Goal: Task Accomplishment & Management: Use online tool/utility

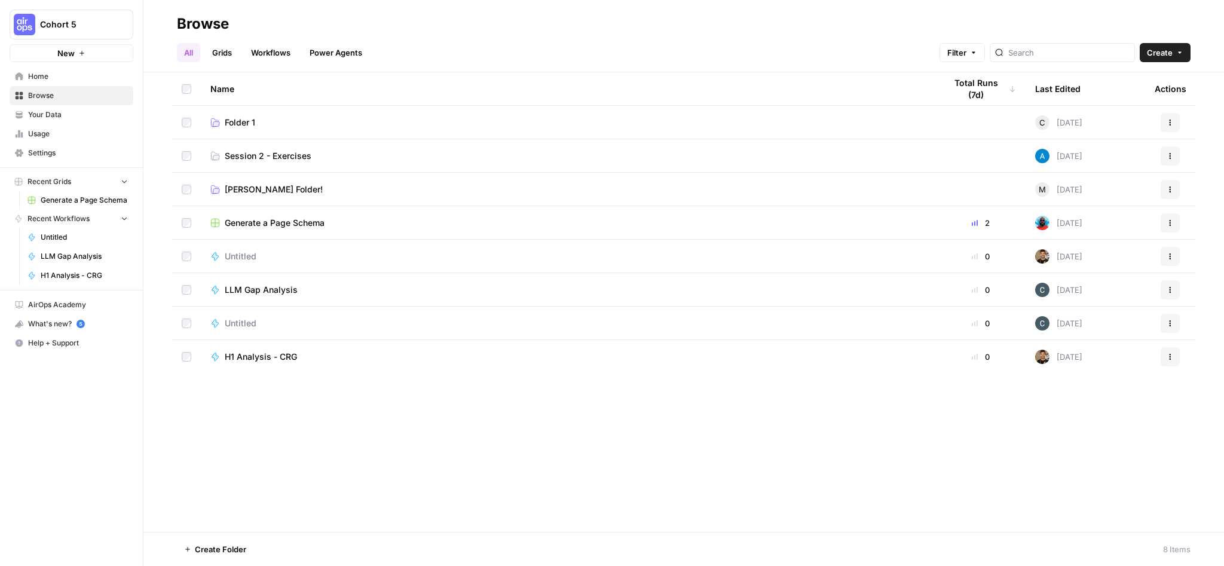
click at [46, 78] on span "Home" at bounding box center [78, 76] width 100 height 11
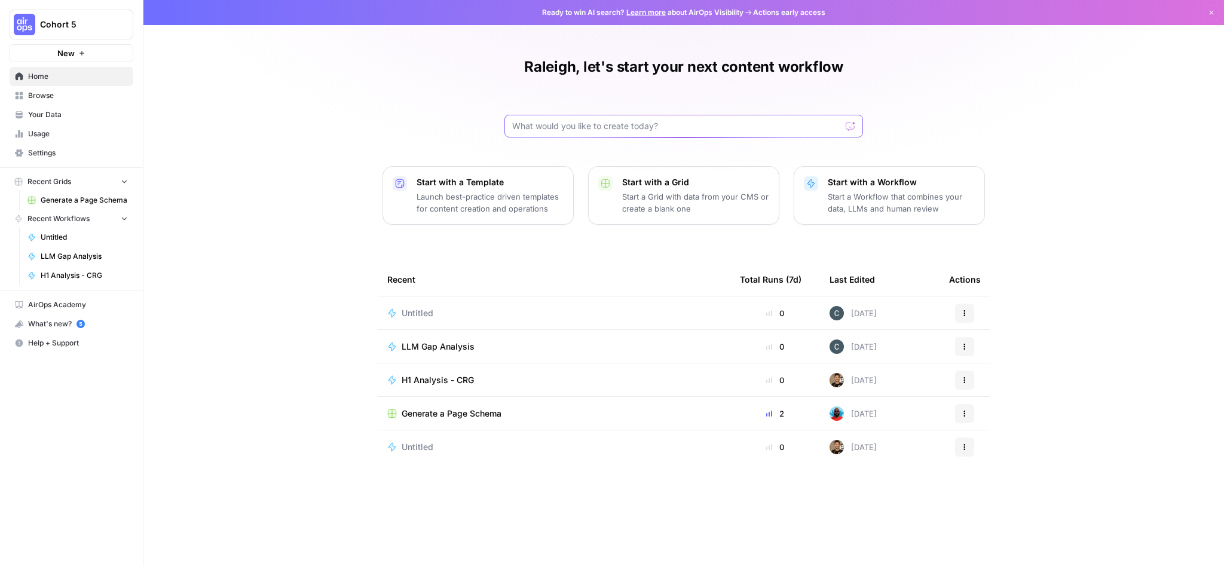
click at [564, 121] on input "text" at bounding box center [676, 126] width 329 height 12
type input "Given a brand kit input, give me 5 FAQs that are based on my brand's informatio…"
click at [854, 132] on button "Send" at bounding box center [851, 126] width 16 height 16
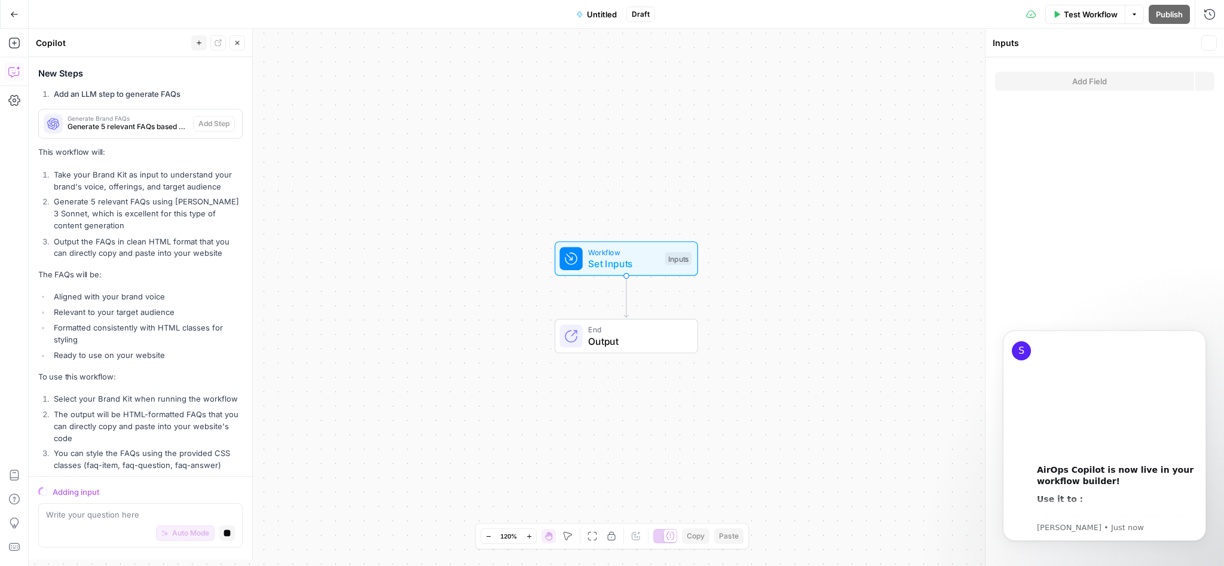
scroll to position [343, 0]
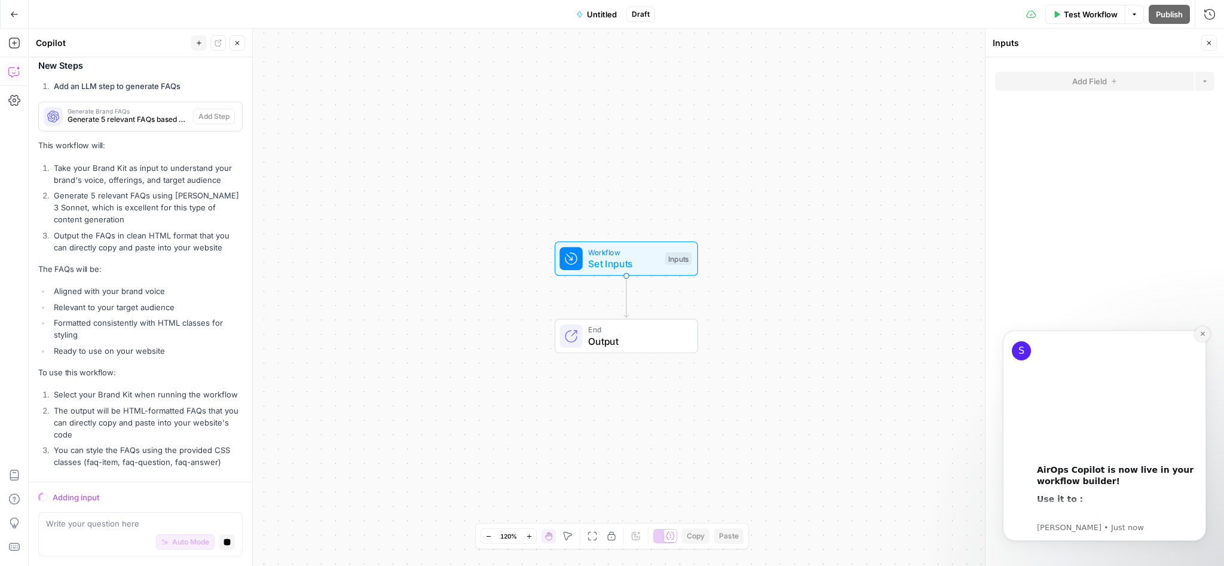
click at [1202, 336] on icon "Dismiss notification" at bounding box center [1203, 334] width 7 height 7
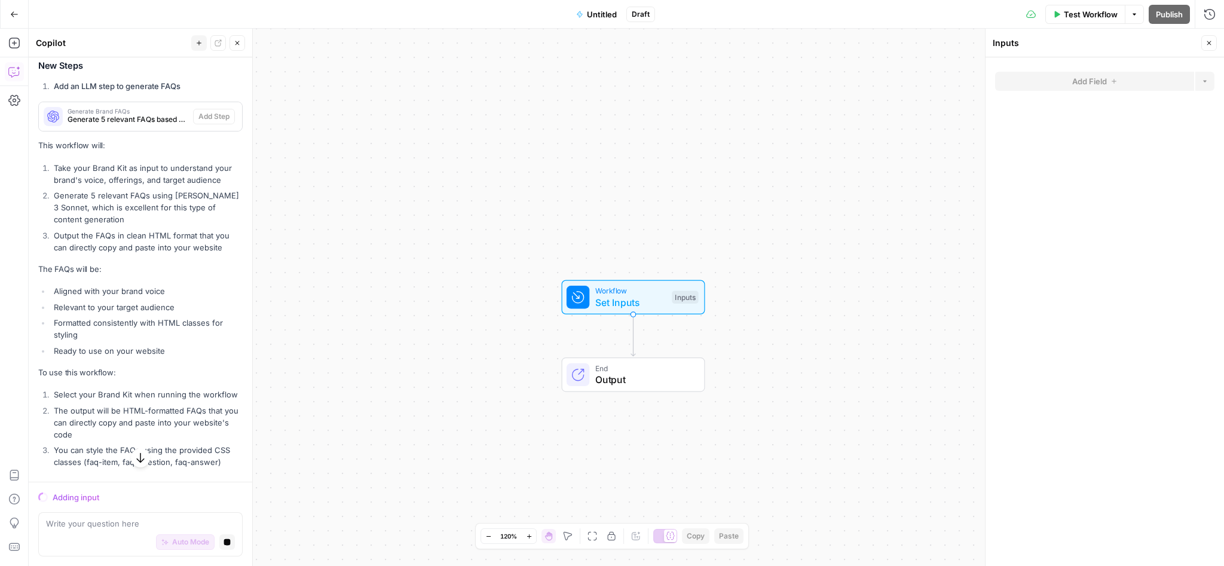
scroll to position [343, 0]
click at [21, 16] on button "Go Back" at bounding box center [15, 15] width 22 height 22
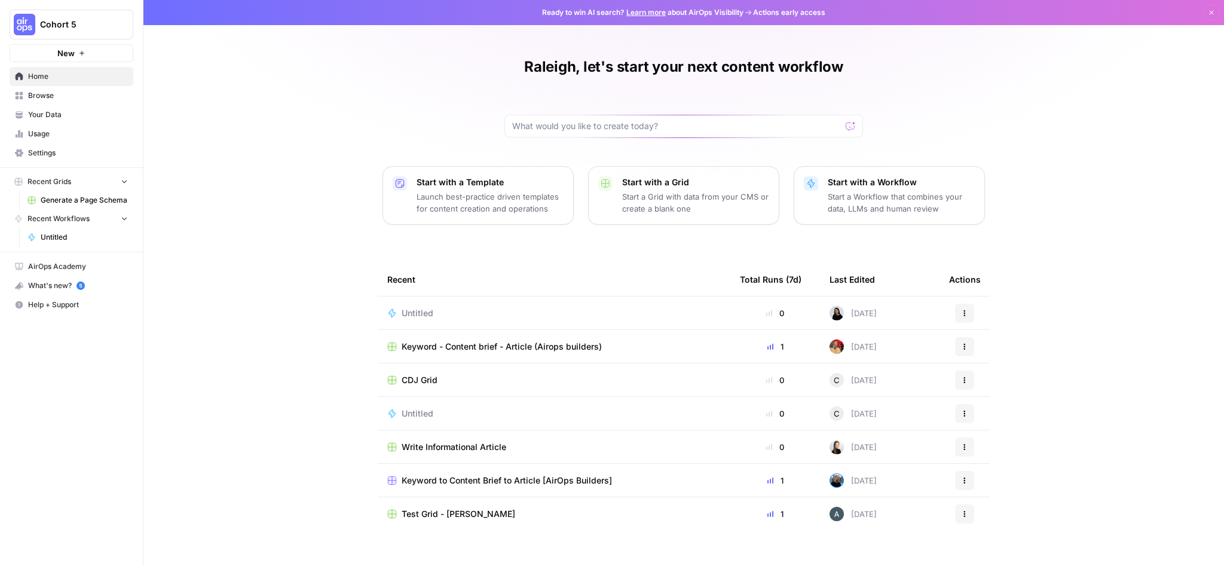
click at [35, 87] on link "Browse" at bounding box center [72, 95] width 124 height 19
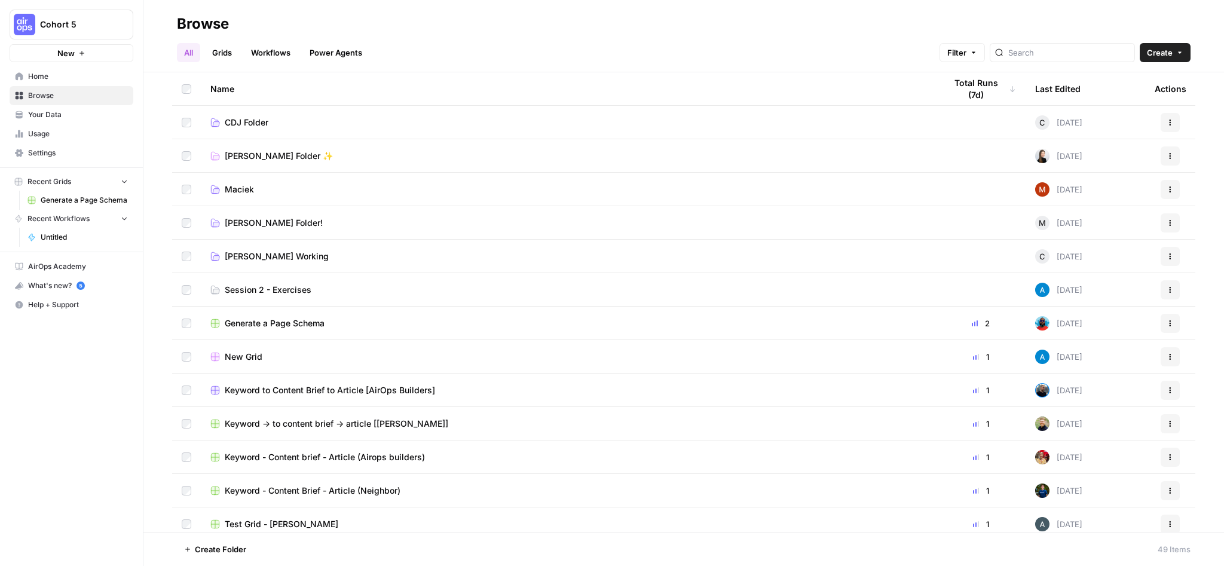
click at [285, 288] on span "Session 2 - Exercises" at bounding box center [268, 290] width 87 height 12
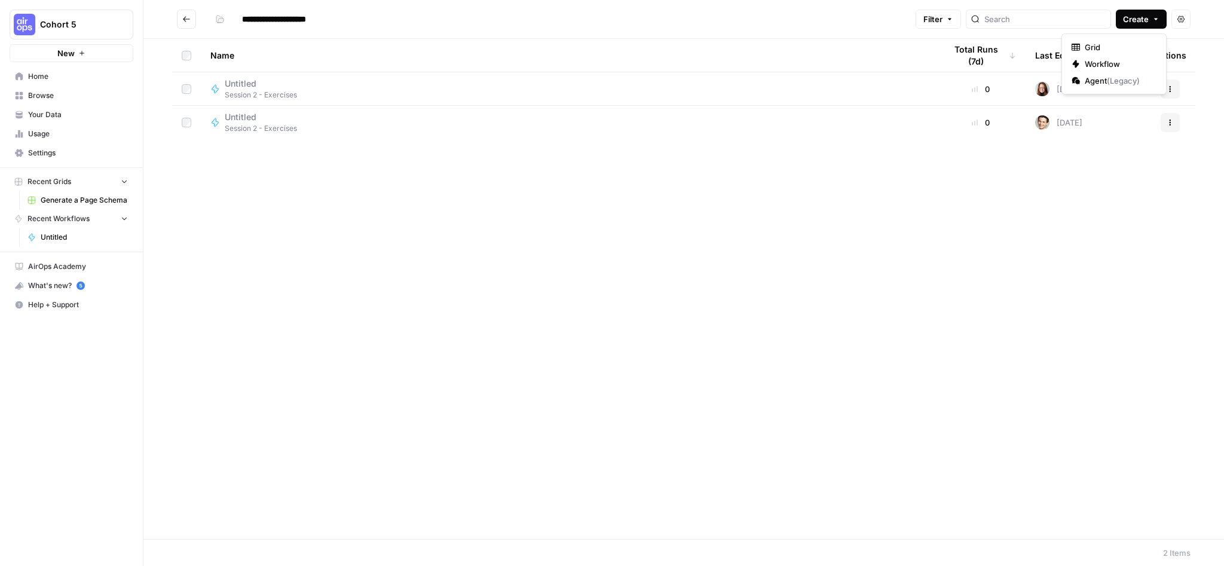
click at [1154, 20] on icon "button" at bounding box center [1156, 19] width 7 height 7
click at [1142, 65] on span "Workflow" at bounding box center [1118, 64] width 67 height 12
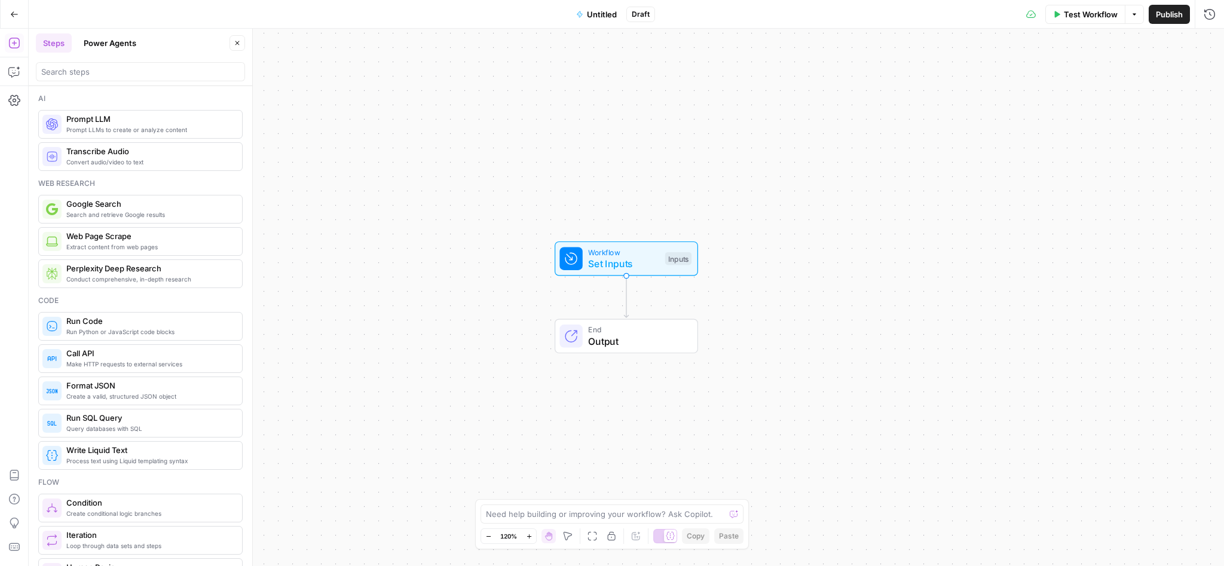
click at [604, 13] on span "Untitled" at bounding box center [602, 14] width 30 height 12
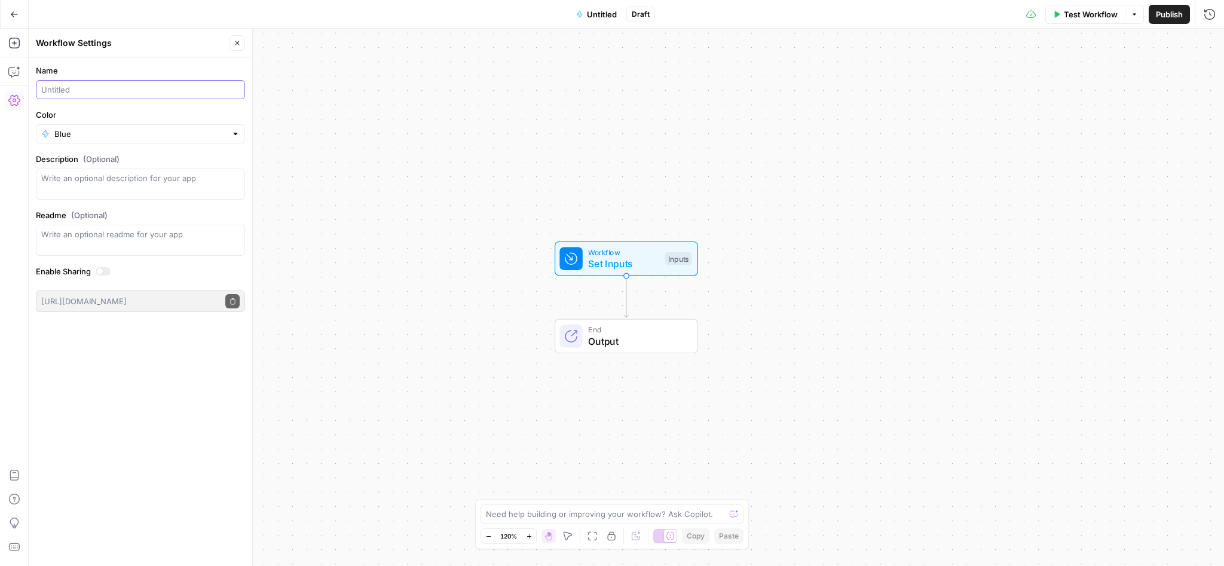
click at [120, 90] on input "Name" at bounding box center [140, 90] width 198 height 12
type input "Meta Description Generator ([GEOGRAPHIC_DATA])"
click at [201, 129] on input "Color" at bounding box center [140, 134] width 172 height 12
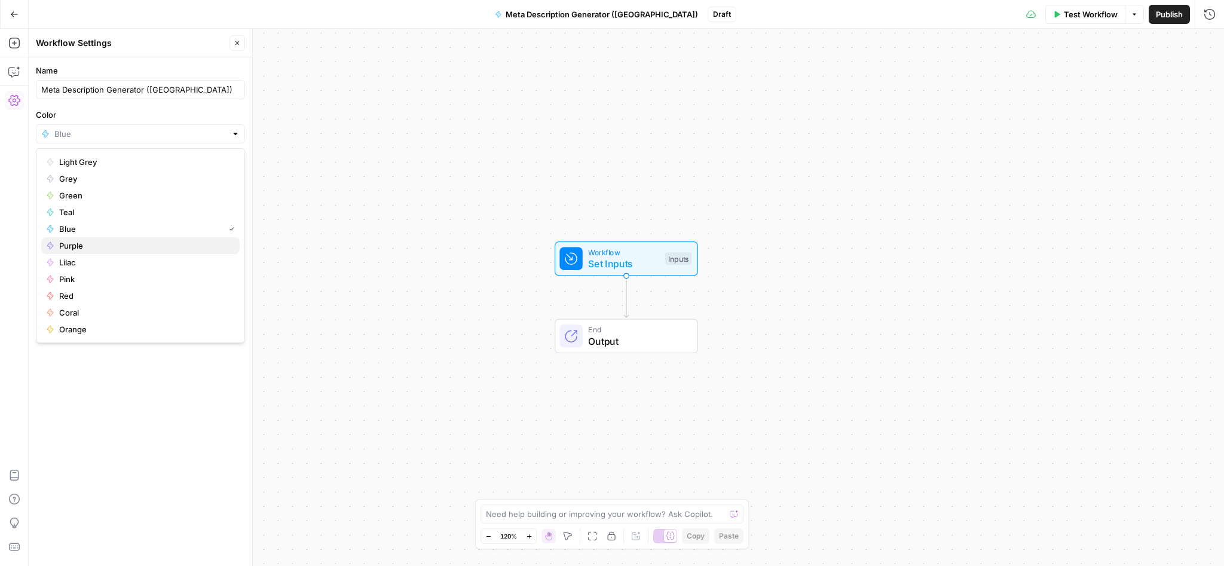
click at [144, 246] on span "Purple" at bounding box center [144, 246] width 171 height 12
type input "Purple"
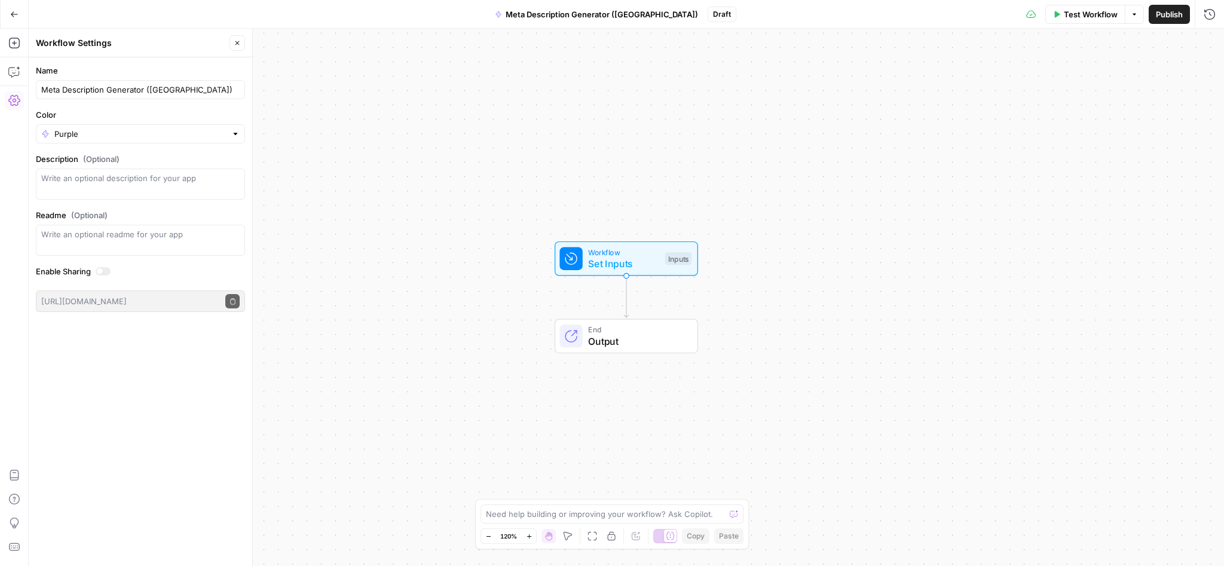
click at [237, 41] on icon "button" at bounding box center [237, 42] width 7 height 7
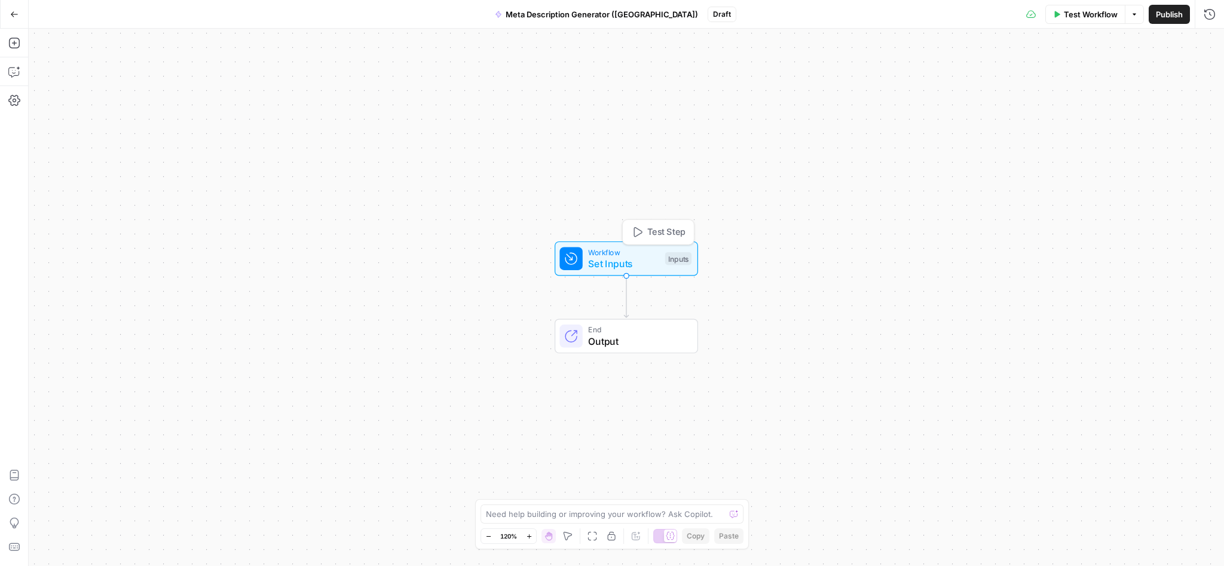
click at [676, 261] on div "Inputs" at bounding box center [678, 258] width 26 height 13
click at [1107, 82] on span "Add Field" at bounding box center [1089, 81] width 35 height 12
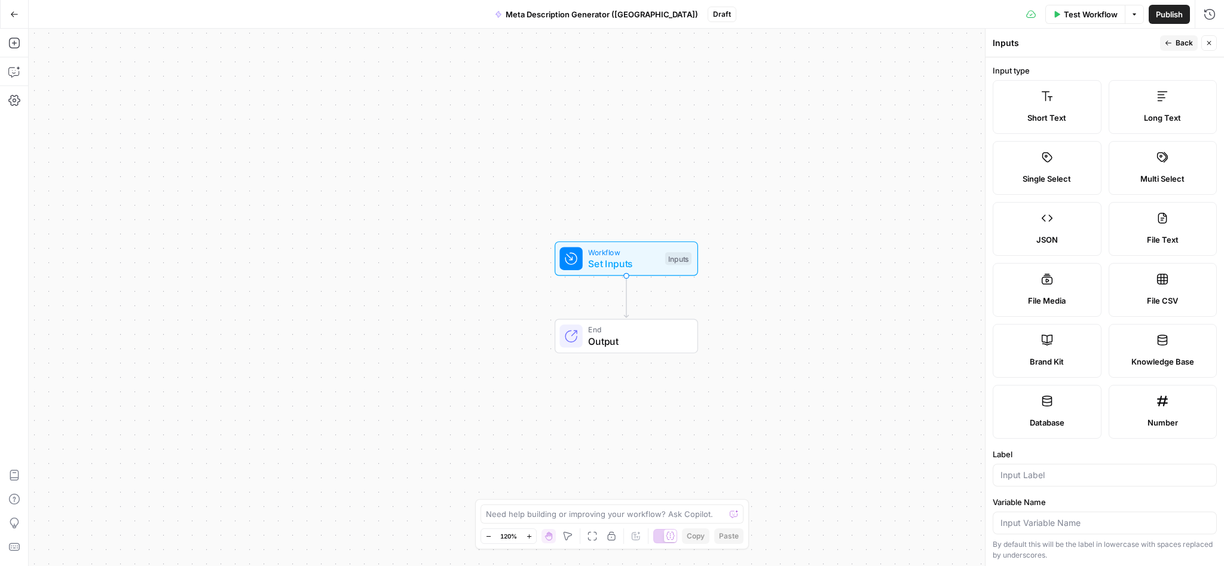
click at [1066, 356] on div "Brand Kit" at bounding box center [1047, 362] width 88 height 12
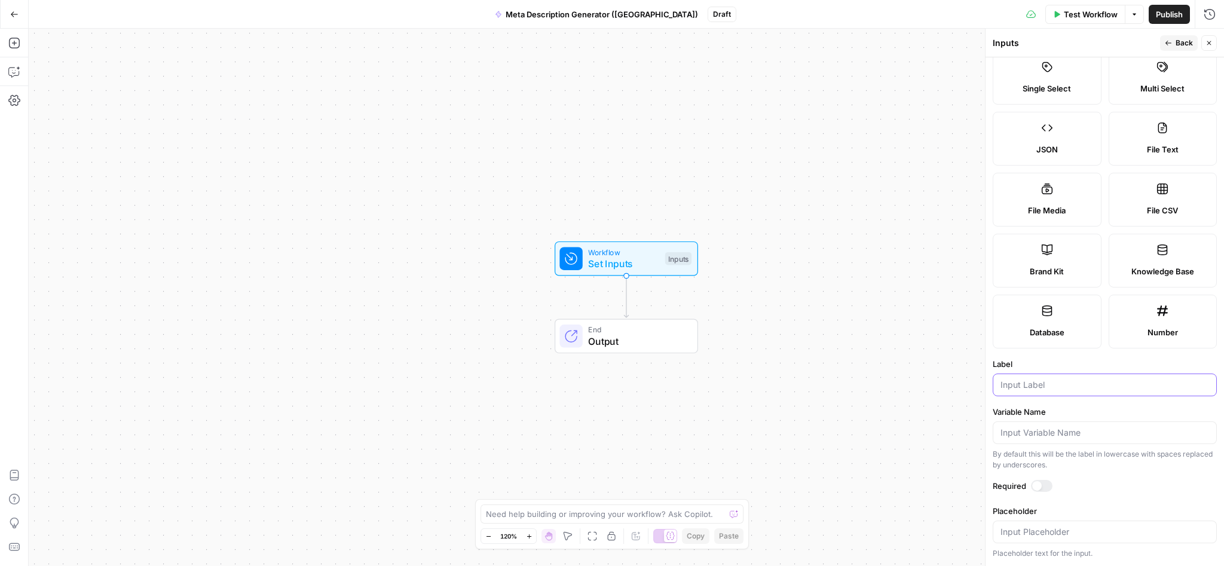
click at [1114, 388] on input "Label" at bounding box center [1105, 385] width 209 height 12
type input "Brand Kit"
click at [1177, 44] on span "Back" at bounding box center [1184, 43] width 17 height 11
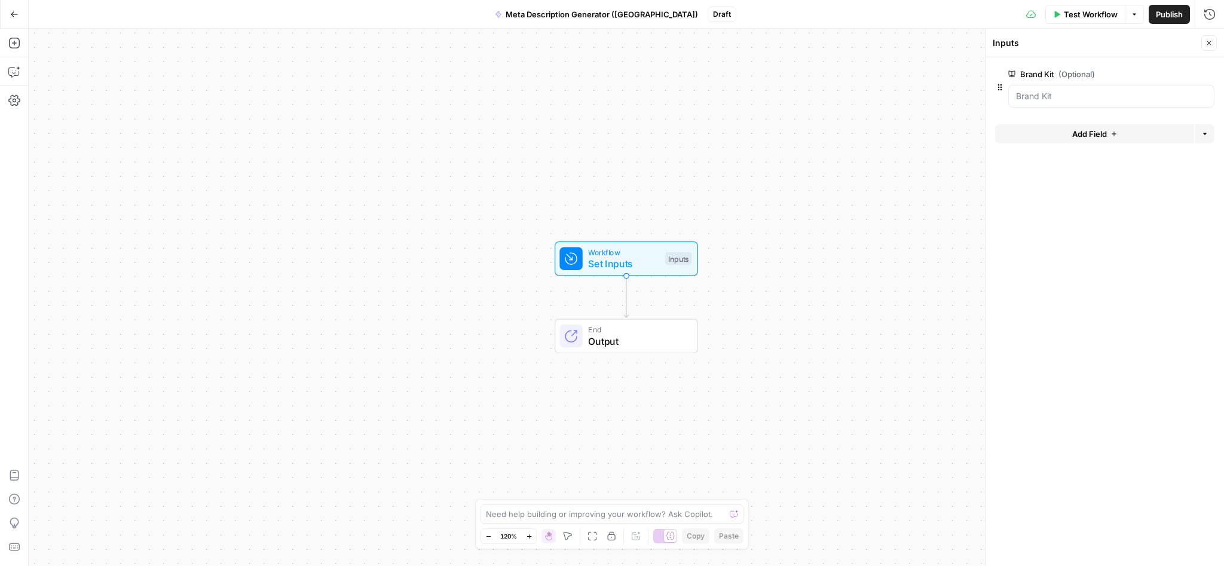
click at [1086, 131] on span "Add Field" at bounding box center [1089, 134] width 35 height 12
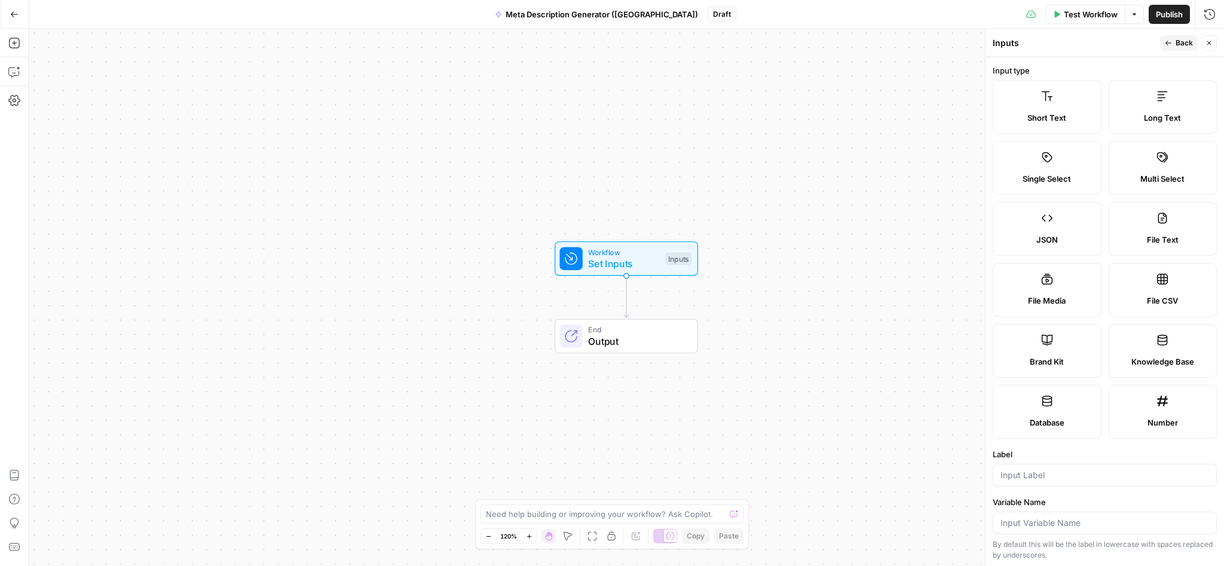
click at [1034, 123] on span "Short Text" at bounding box center [1047, 118] width 39 height 12
click at [1098, 67] on label "Input type" at bounding box center [1105, 71] width 224 height 12
click at [1059, 110] on label "Short Text" at bounding box center [1047, 107] width 109 height 54
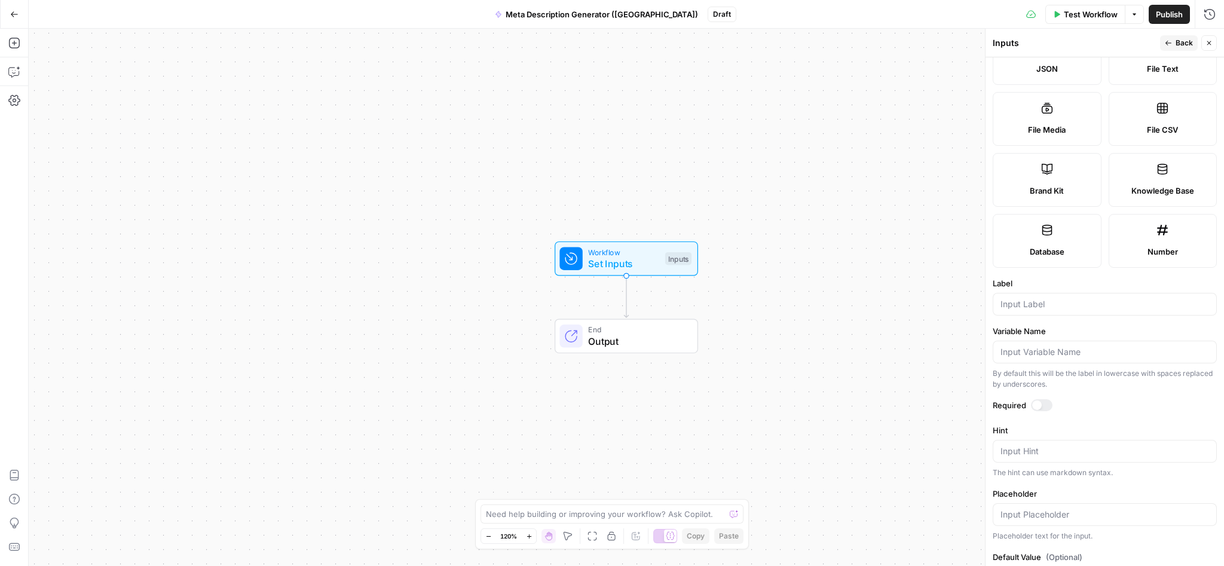
scroll to position [175, 0]
click at [1091, 297] on input "Label" at bounding box center [1105, 300] width 209 height 12
type input "URL"
click at [1075, 454] on div "Input Hint" at bounding box center [1105, 447] width 224 height 23
click at [1169, 41] on icon "button" at bounding box center [1168, 42] width 7 height 7
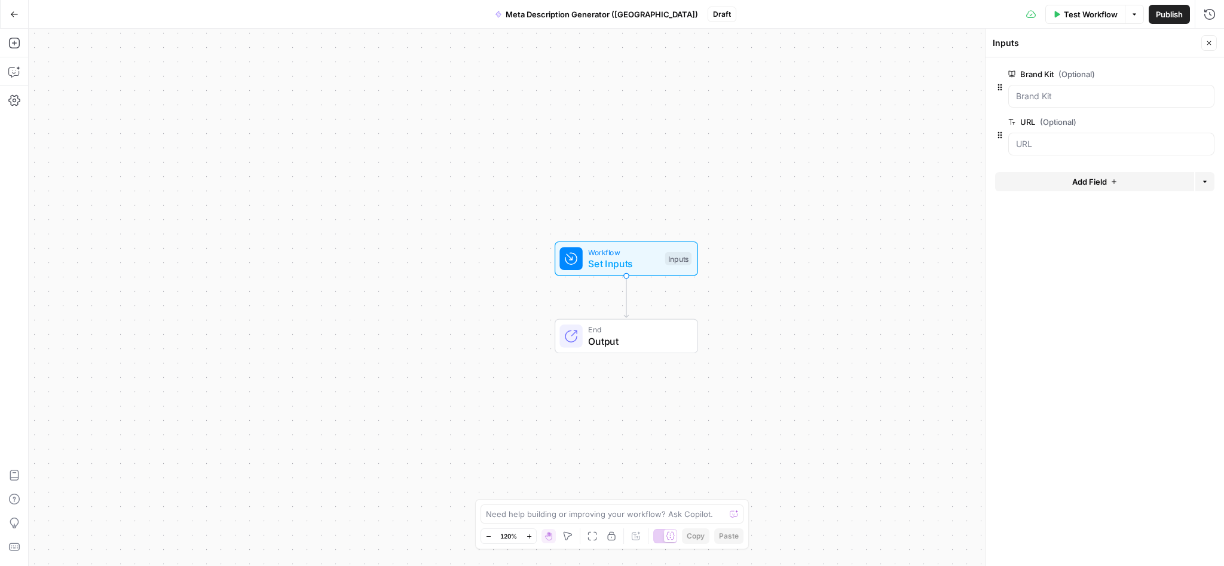
click at [1098, 184] on span "Add Field" at bounding box center [1089, 182] width 35 height 12
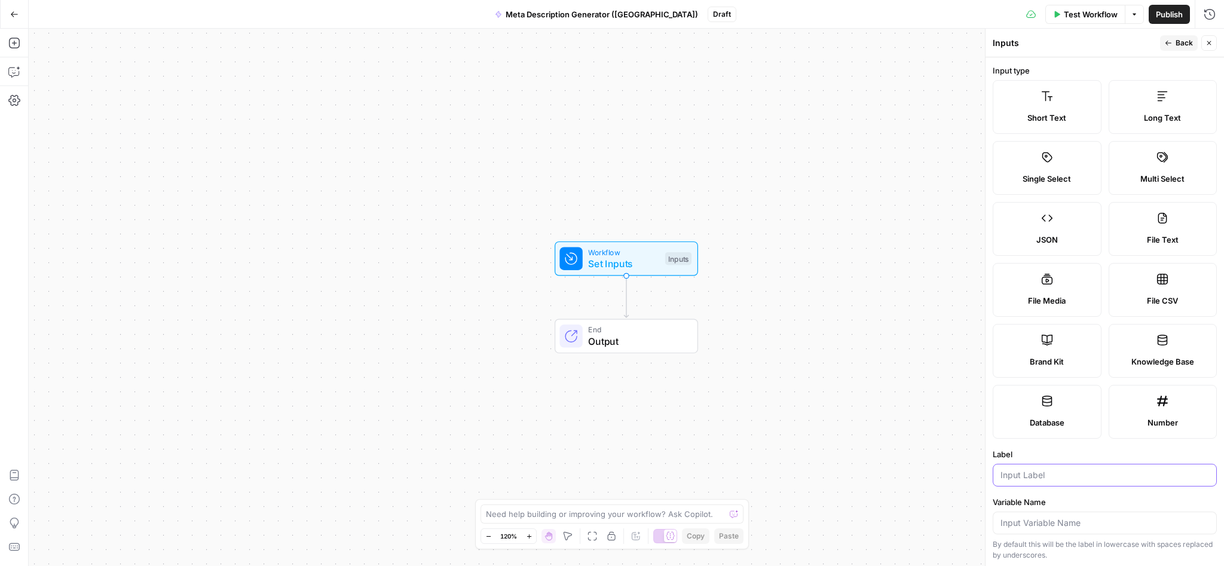
click at [1071, 469] on input "Label" at bounding box center [1105, 475] width 209 height 12
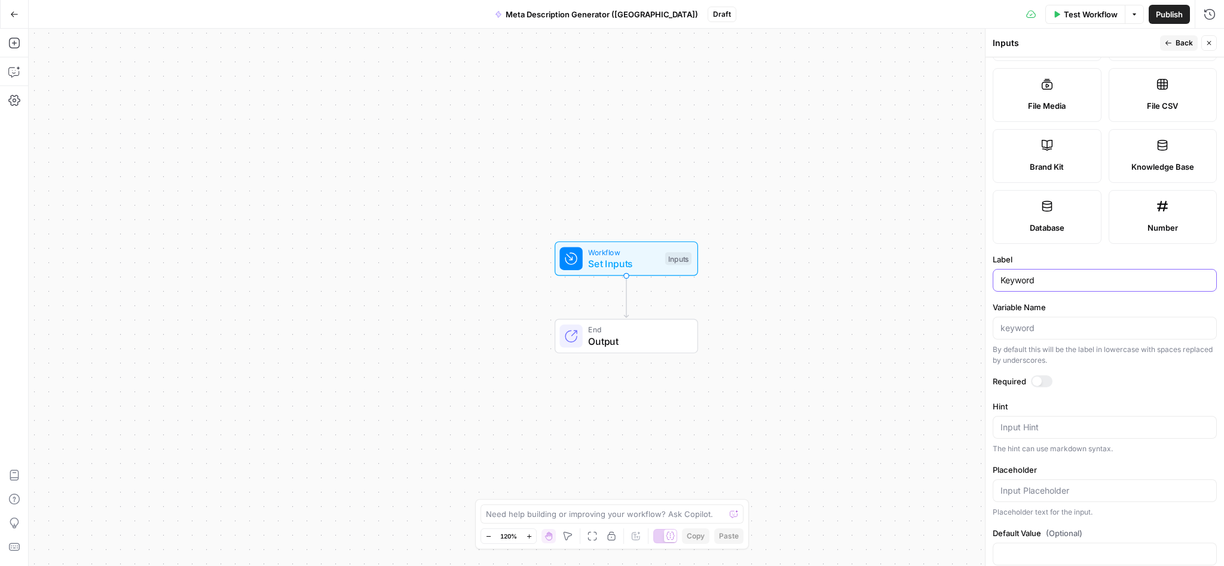
scroll to position [0, 0]
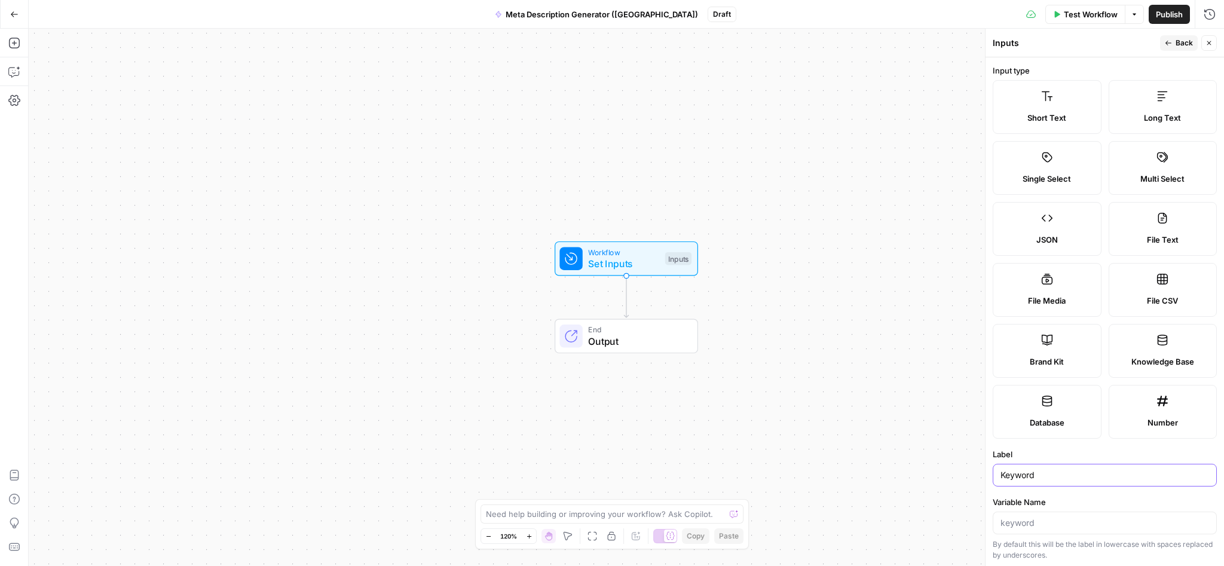
type input "Keyword"
click at [1170, 44] on icon "button" at bounding box center [1168, 42] width 7 height 7
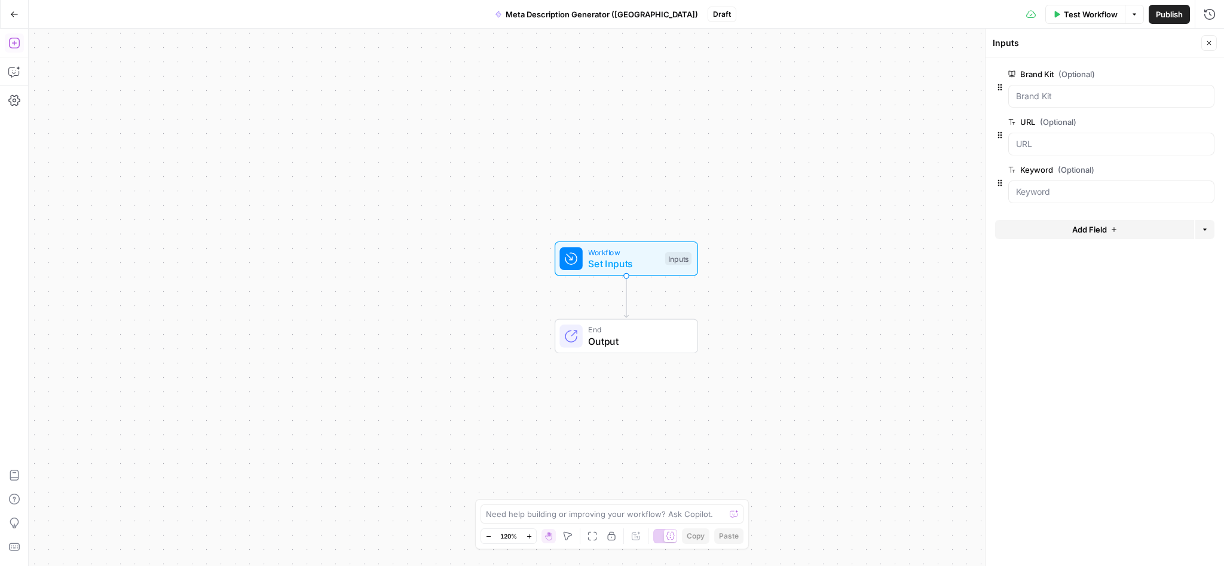
click at [16, 45] on icon "button" at bounding box center [14, 43] width 12 height 12
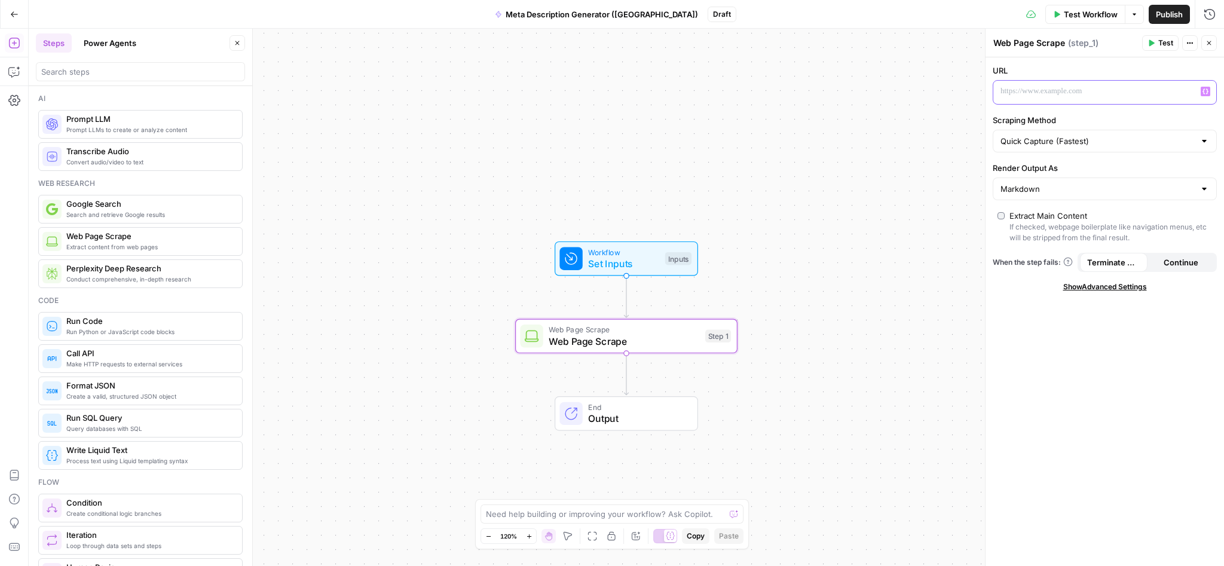
click at [1022, 86] on p "To enrich screen reader interactions, please activate Accessibility in Grammarl…" at bounding box center [1096, 91] width 190 height 12
click at [1206, 90] on icon "button" at bounding box center [1206, 91] width 6 height 6
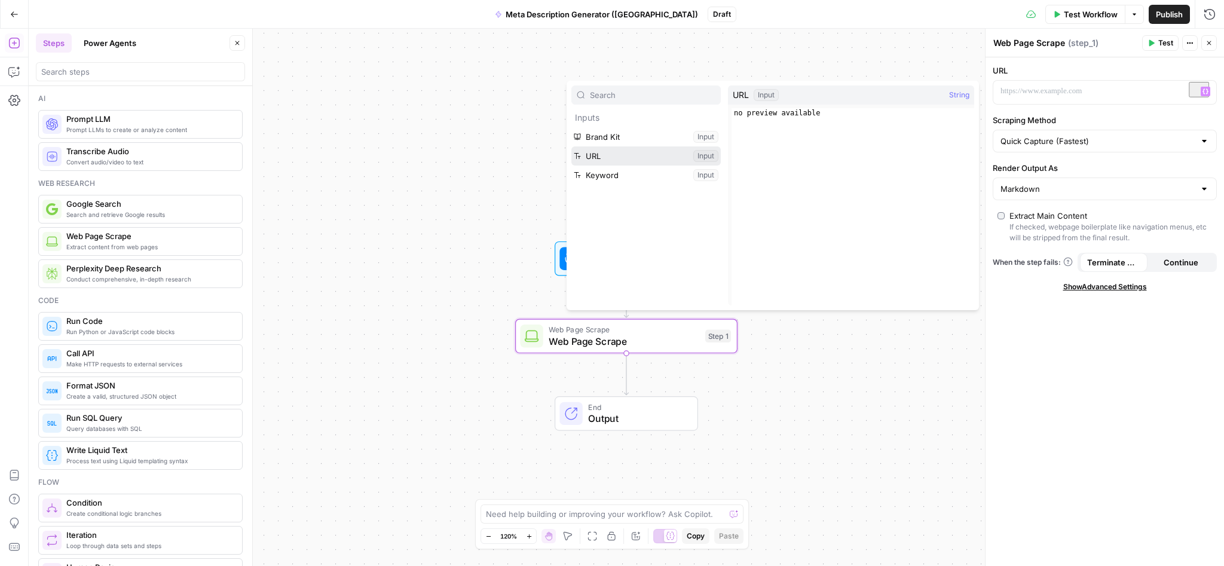
click at [610, 157] on button "Select variable URL" at bounding box center [645, 155] width 149 height 19
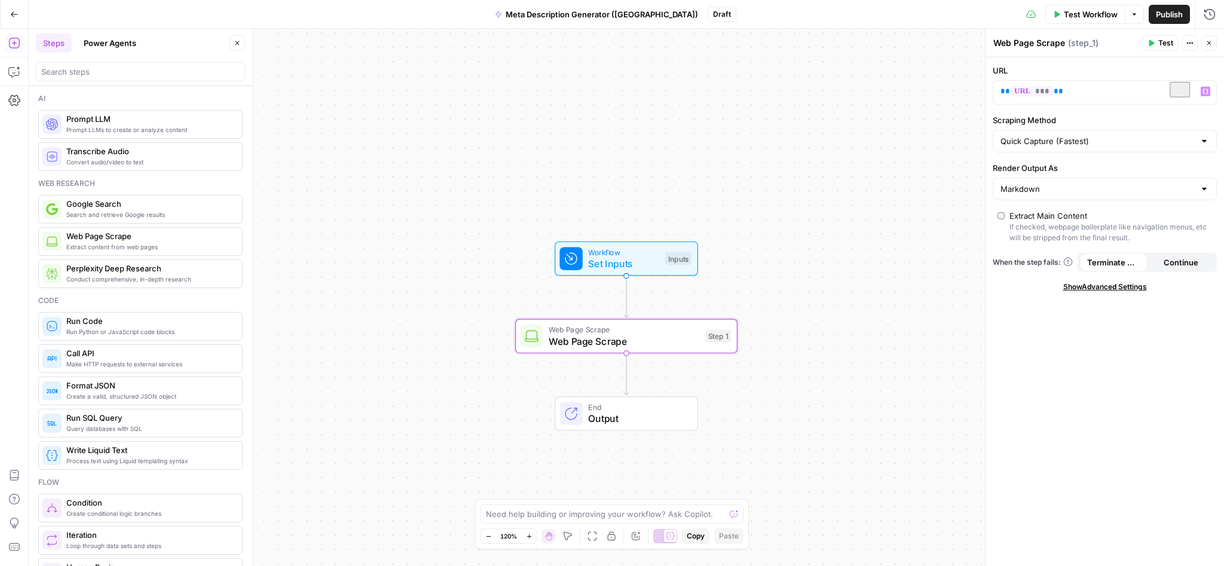
click at [1048, 344] on div "URL ** *** ** Variables Menu Scraping Method Quick Capture (Fastest) Render Out…" at bounding box center [1105, 311] width 239 height 509
click at [1063, 41] on textarea "Web Page Scrape" at bounding box center [1030, 43] width 72 height 12
drag, startPoint x: 1063, startPoint y: 41, endPoint x: 993, endPoint y: 42, distance: 69.9
click at [994, 42] on textarea "Web Page Scrape" at bounding box center [1030, 43] width 72 height 12
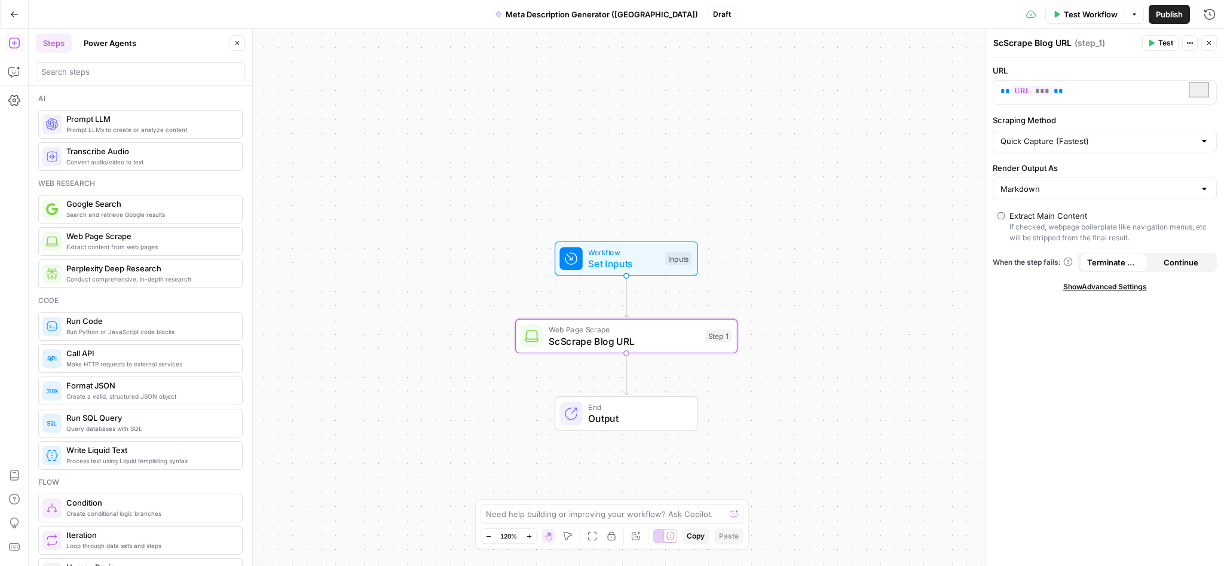
click at [1034, 66] on label "URL" at bounding box center [1105, 71] width 224 height 12
drag, startPoint x: 1008, startPoint y: 43, endPoint x: 964, endPoint y: 42, distance: 44.3
click at [994, 42] on textarea "ScScrape Blog URL" at bounding box center [1033, 43] width 78 height 12
type textarea "Scrape Blog URL"
click at [1188, 383] on div "URL ** *** ** Scraping Method Quick Capture (Fastest) Render Output As Markdown…" at bounding box center [1105, 311] width 239 height 509
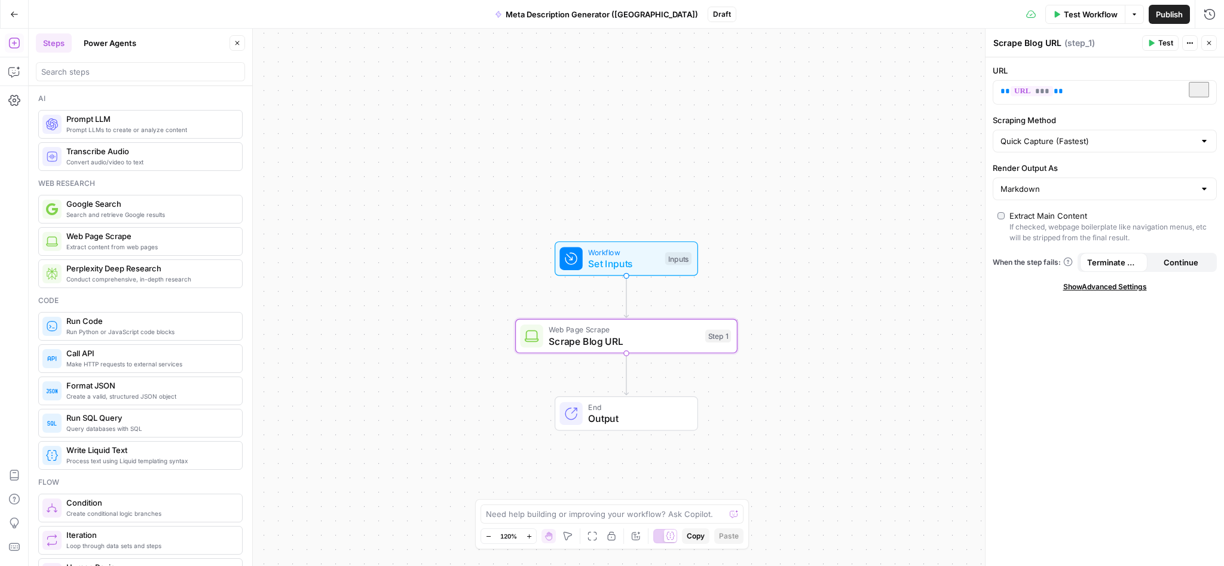
click at [1066, 5] on button "Test Workflow" at bounding box center [1086, 14] width 80 height 19
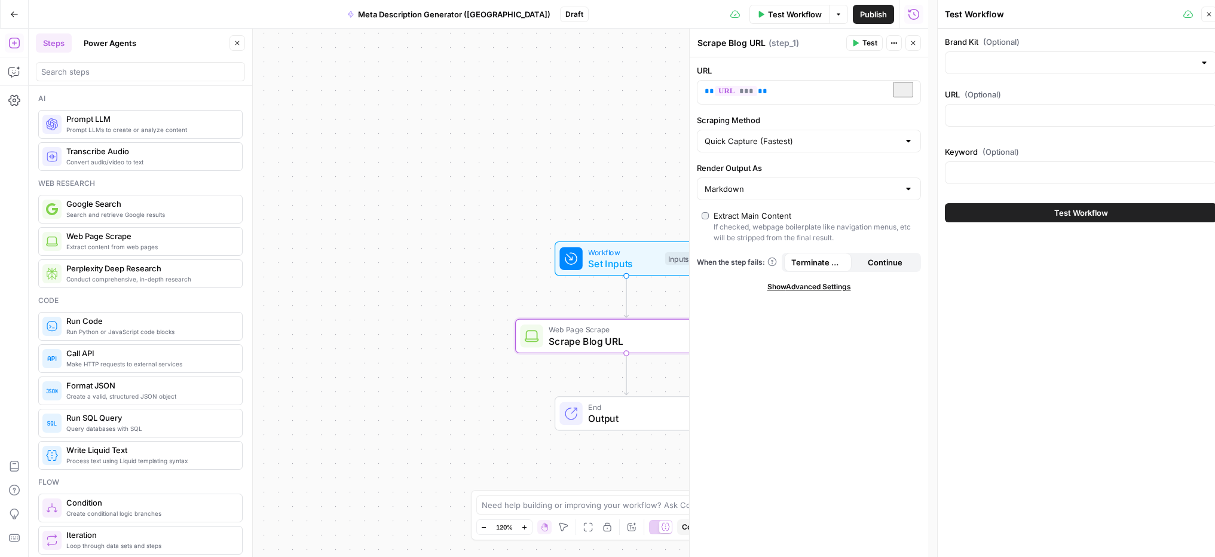
click at [1000, 124] on div at bounding box center [1081, 115] width 272 height 23
paste input "[URL][DOMAIN_NAME]"
type input "[URL][DOMAIN_NAME]"
click at [1022, 282] on div "Brand Kit (Optional) URL (Optional) [URL][DOMAIN_NAME] Keyword (Optional) Test …" at bounding box center [1081, 297] width 286 height 537
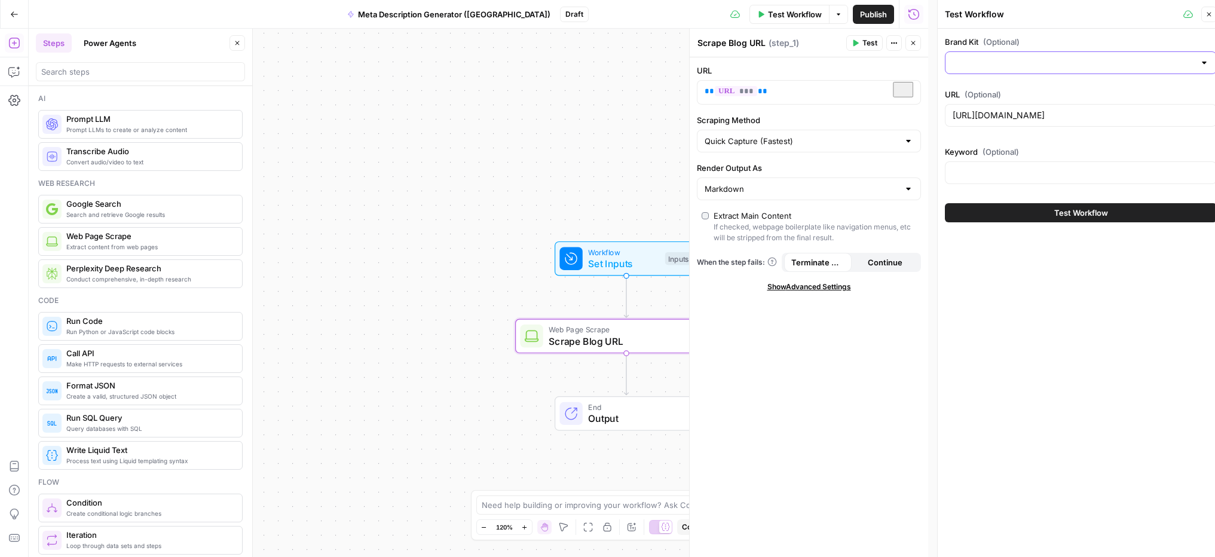
click at [1035, 66] on input "Brand Kit (Optional)" at bounding box center [1074, 63] width 242 height 12
click at [972, 78] on div "Brand Kit (Optional) URL (Optional) [URL][DOMAIN_NAME] Keyword (Optional)" at bounding box center [1081, 112] width 272 height 153
click at [1001, 64] on input "Brand Kit (Optional)" at bounding box center [1074, 63] width 242 height 12
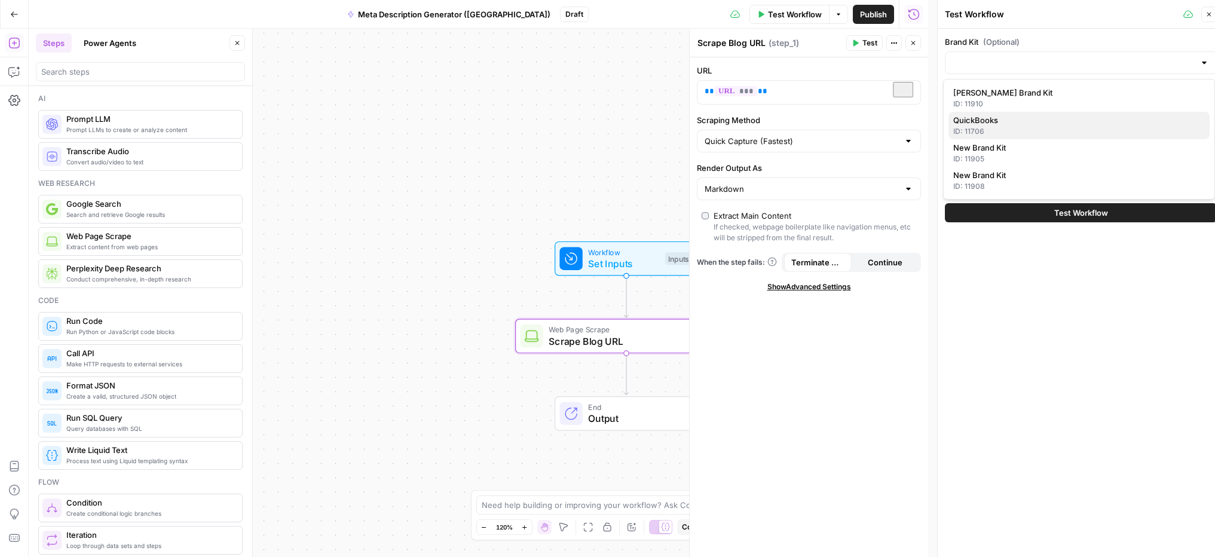
click at [979, 124] on span "QuickBooks" at bounding box center [1076, 120] width 247 height 12
type input "QuickBooks"
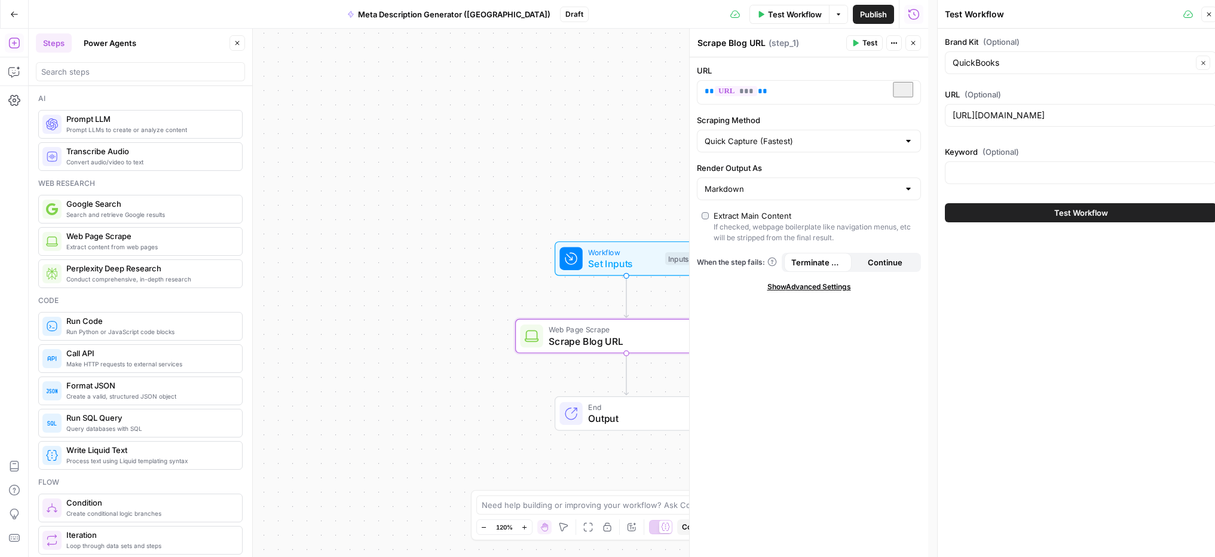
click at [994, 182] on div at bounding box center [1081, 172] width 272 height 23
click at [1000, 63] on input "Brand Kit (Optional)" at bounding box center [1073, 63] width 240 height 12
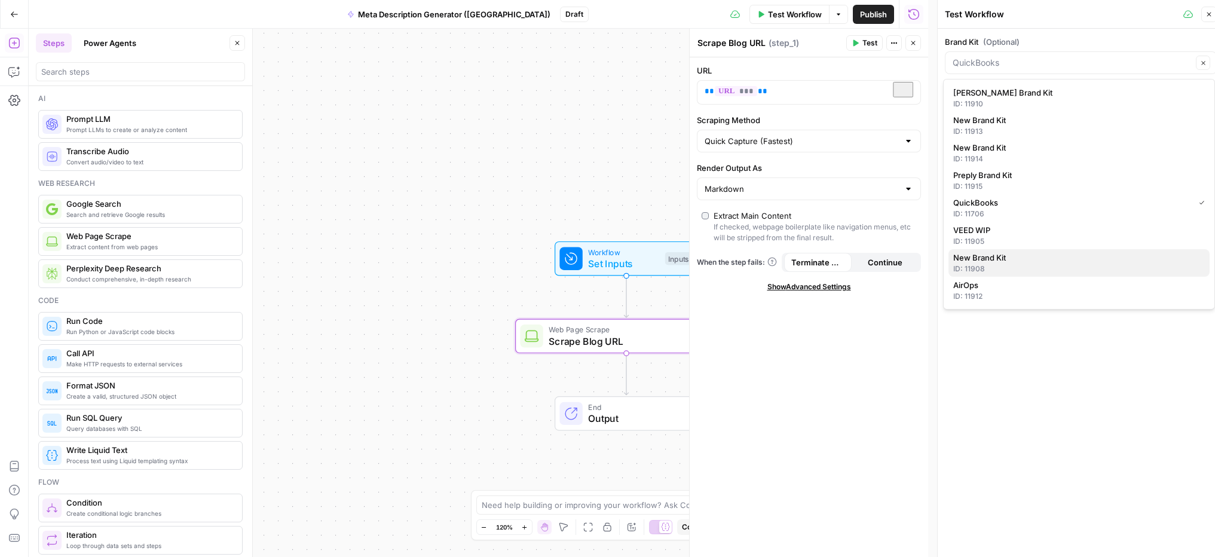
scroll to position [9, 0]
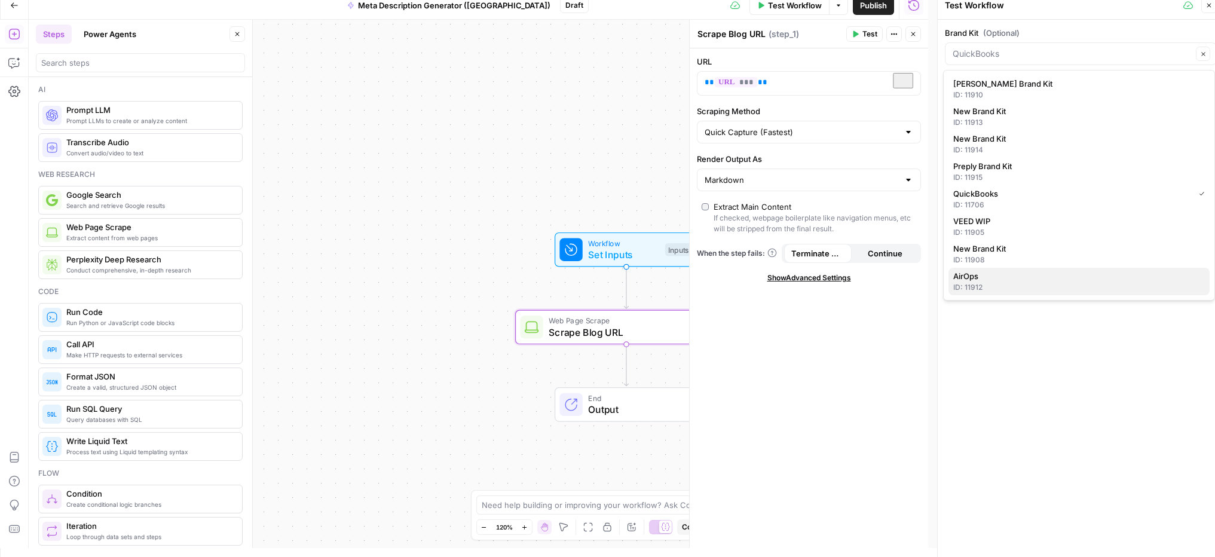
click at [989, 282] on span "AirOps" at bounding box center [1076, 276] width 247 height 12
type input "AirOps"
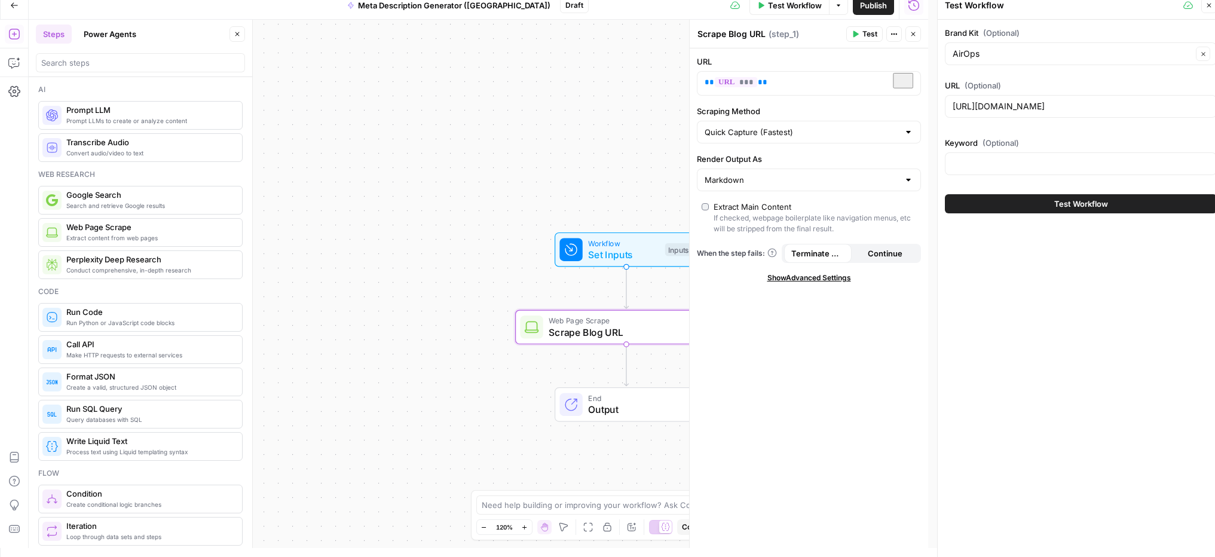
scroll to position [0, 0]
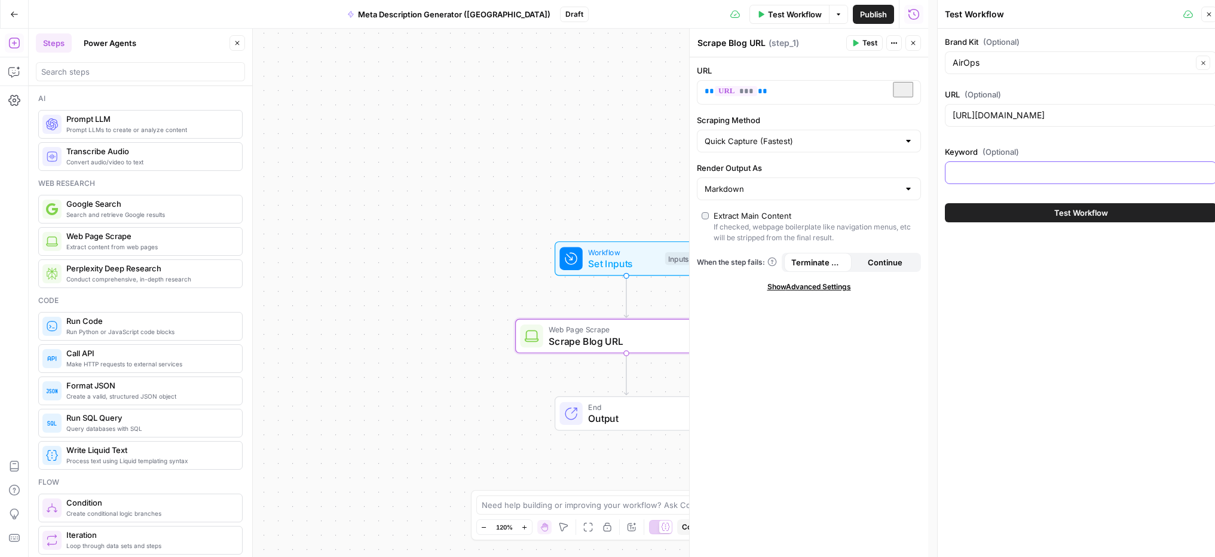
click at [997, 175] on input "Keyword (Optional)" at bounding box center [1081, 173] width 256 height 12
type input "ai search"
click at [1062, 213] on span "Test Workflow" at bounding box center [1082, 213] width 54 height 12
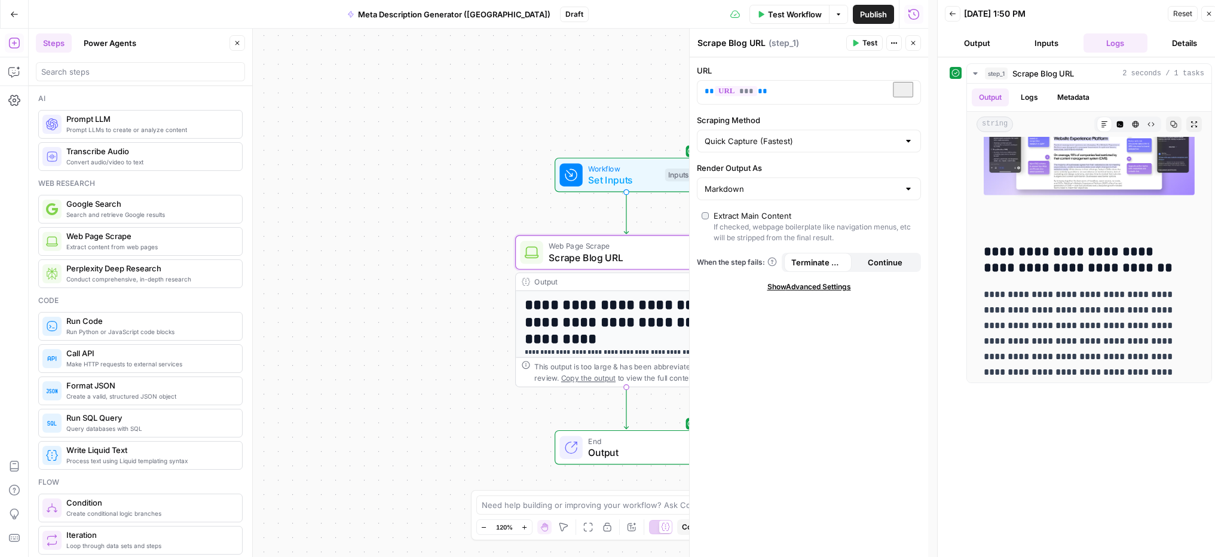
scroll to position [2173, 0]
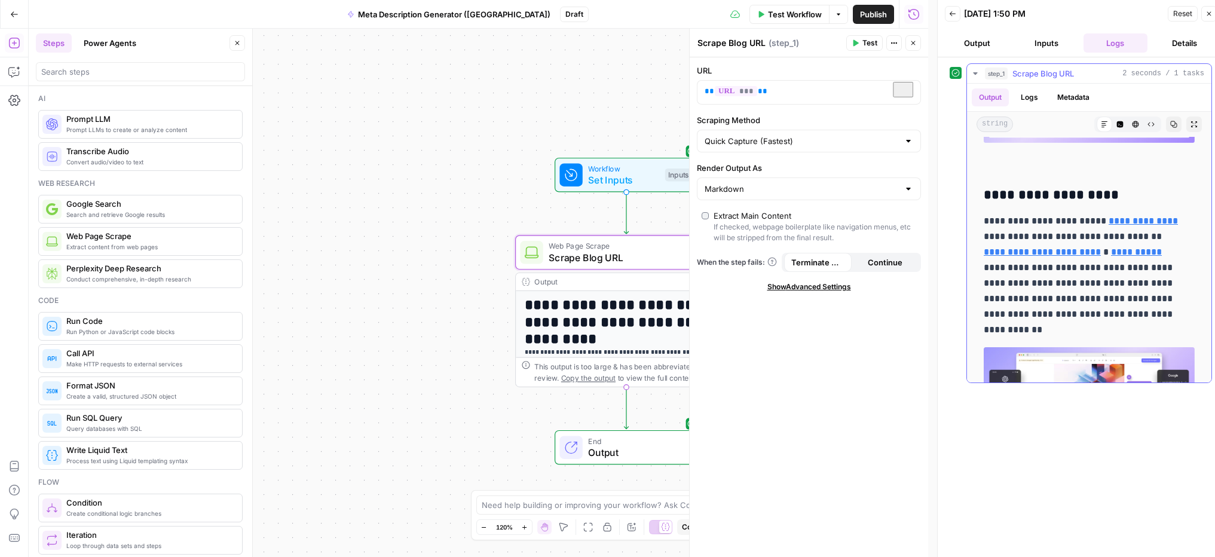
click at [1032, 100] on button "Logs" at bounding box center [1030, 97] width 32 height 18
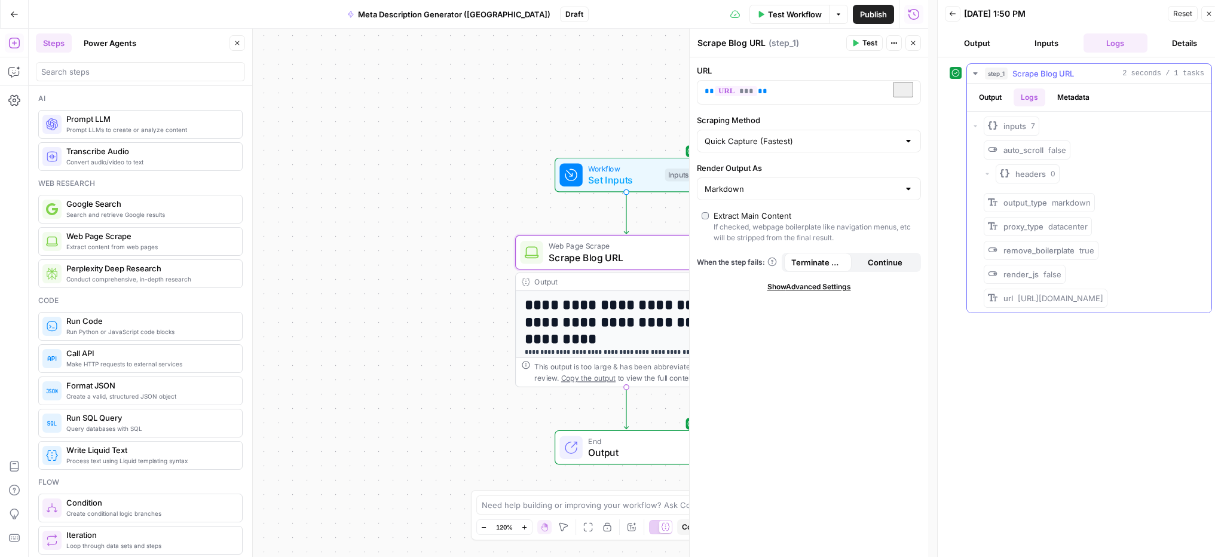
click at [992, 103] on button "Output" at bounding box center [990, 97] width 37 height 18
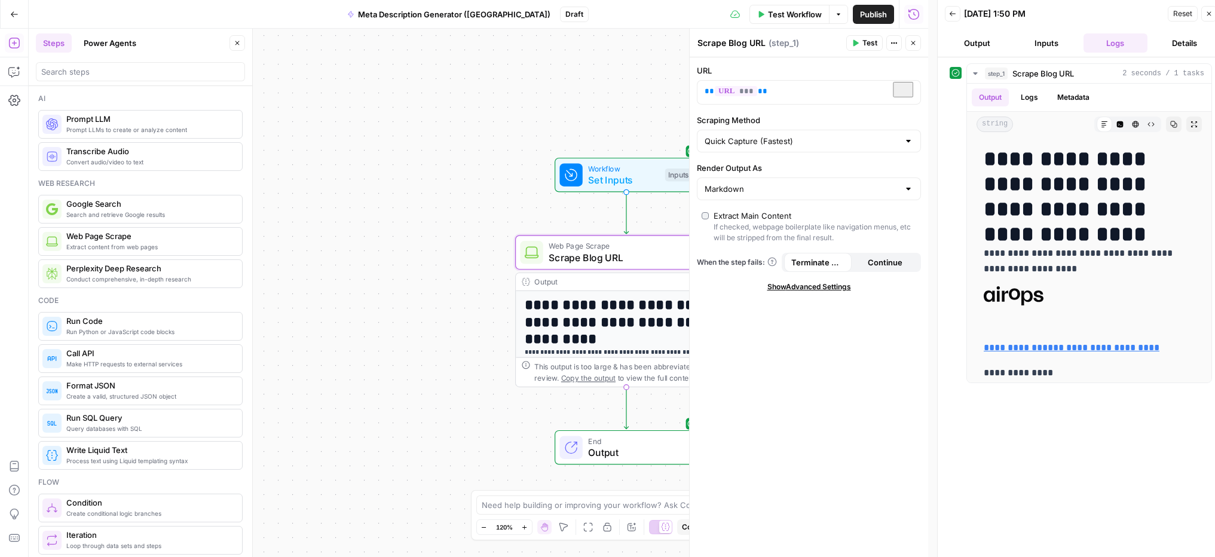
click at [976, 42] on button "Output" at bounding box center [977, 42] width 65 height 19
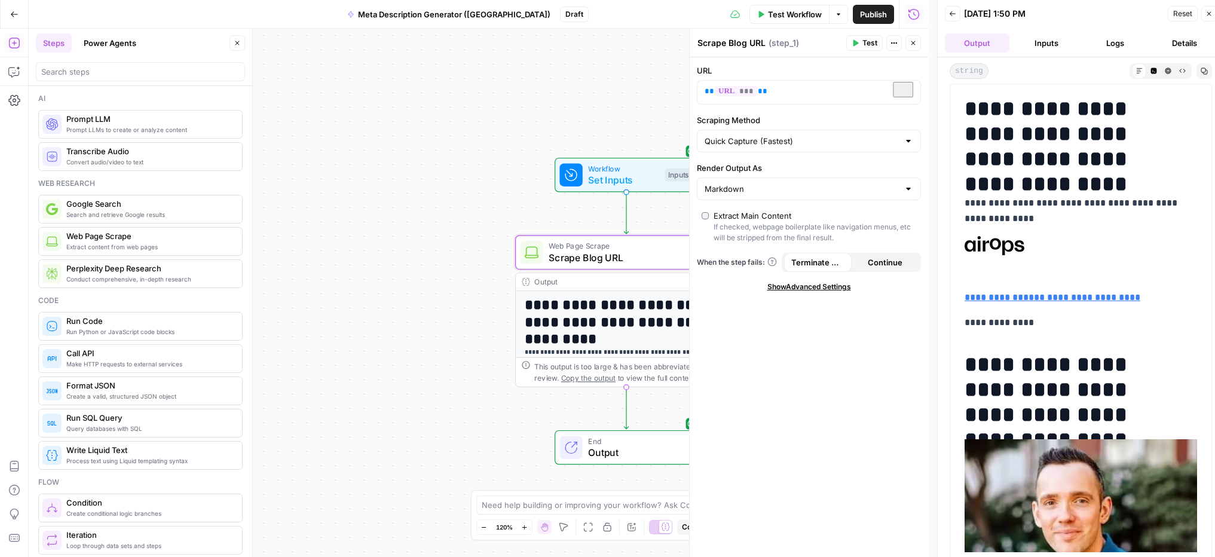
click at [1110, 42] on button "Logs" at bounding box center [1116, 42] width 65 height 19
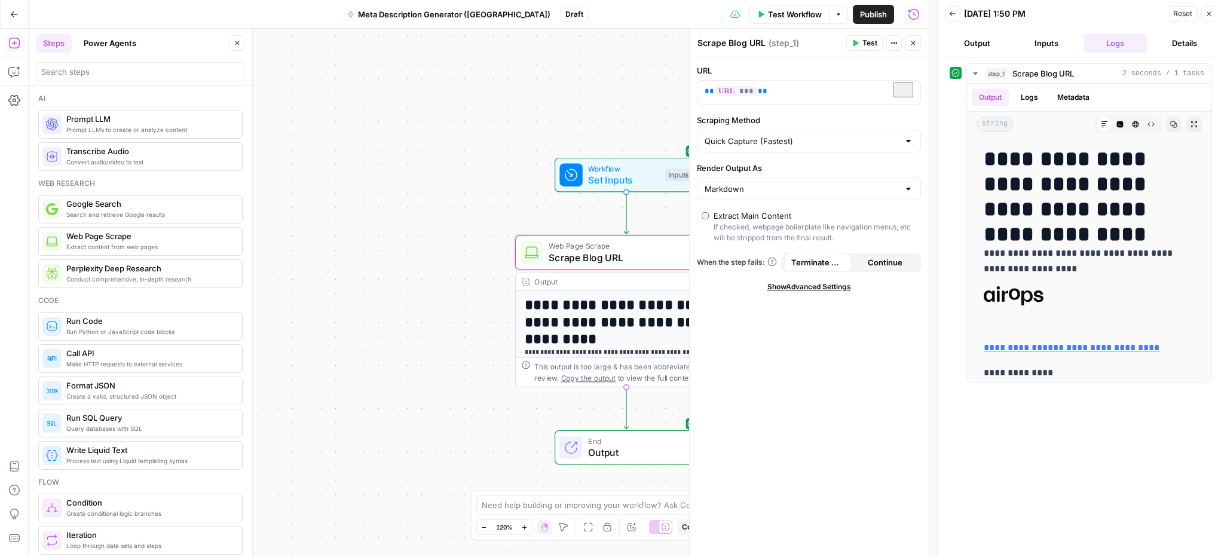
click at [951, 14] on icon "button" at bounding box center [953, 13] width 6 height 5
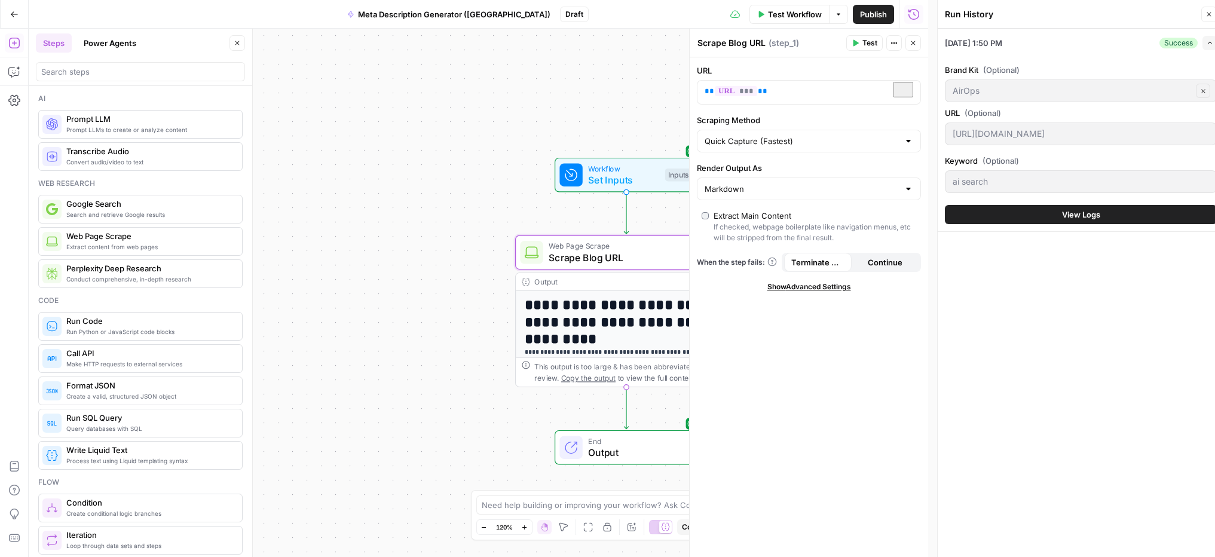
click at [1206, 19] on button "Close" at bounding box center [1210, 15] width 16 height 16
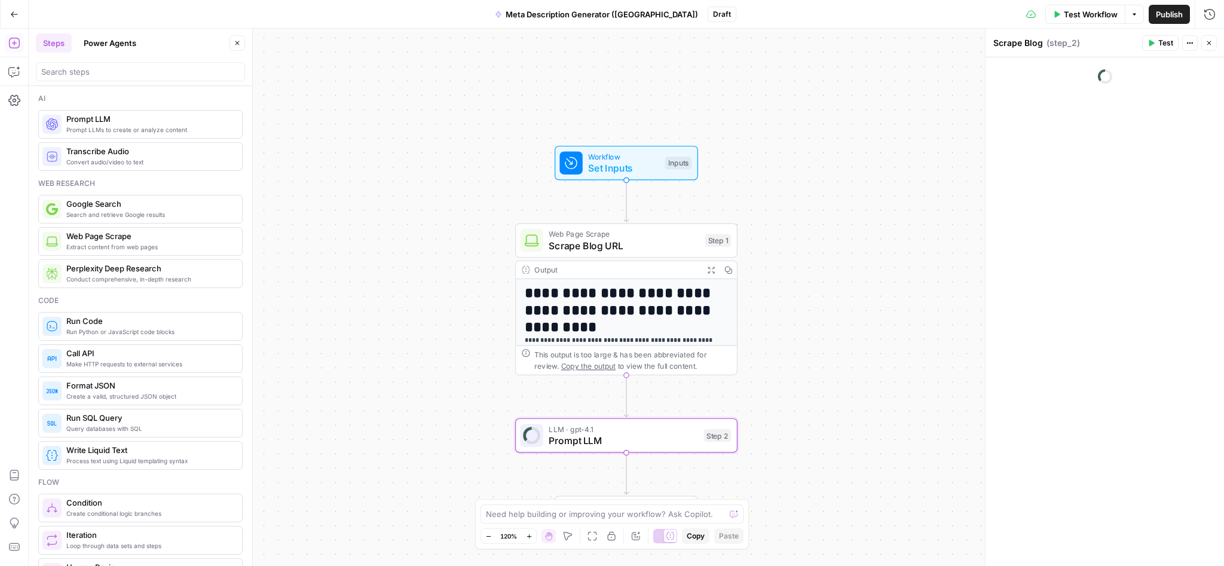
type textarea "Prompt LLM"
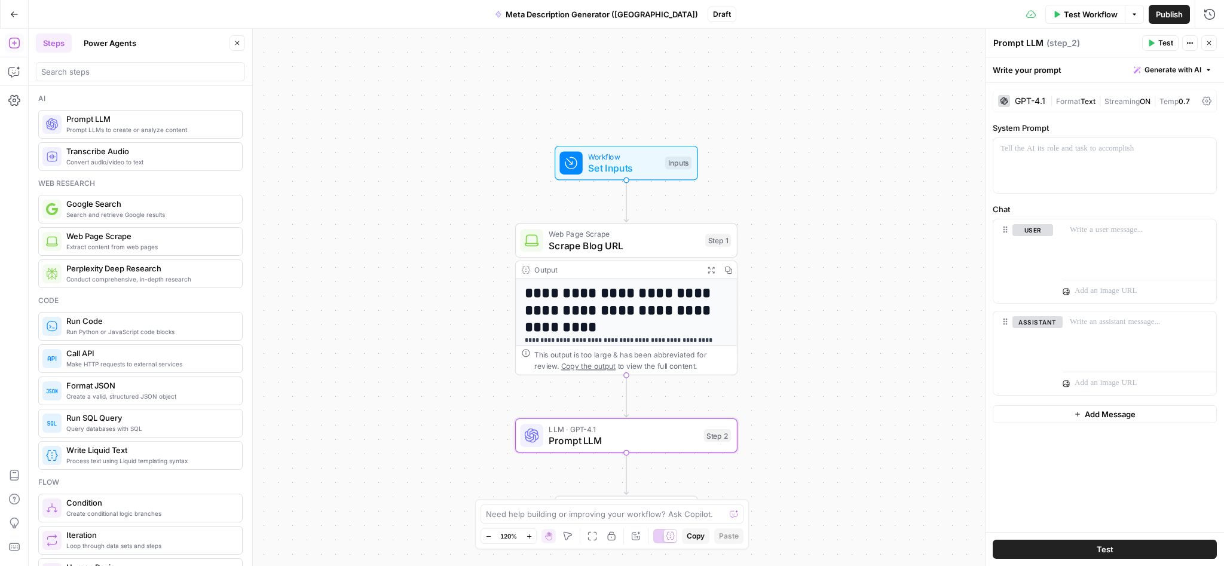
click at [1029, 104] on div "GPT-4.1" at bounding box center [1030, 101] width 30 height 8
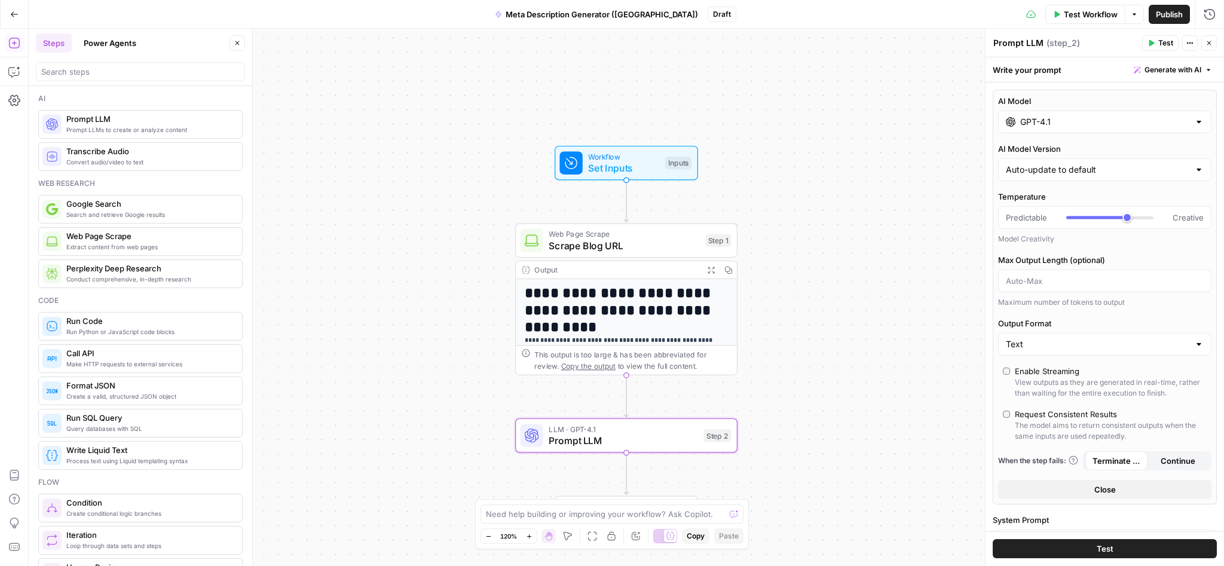
click at [1059, 115] on div "GPT-4.1" at bounding box center [1104, 122] width 213 height 23
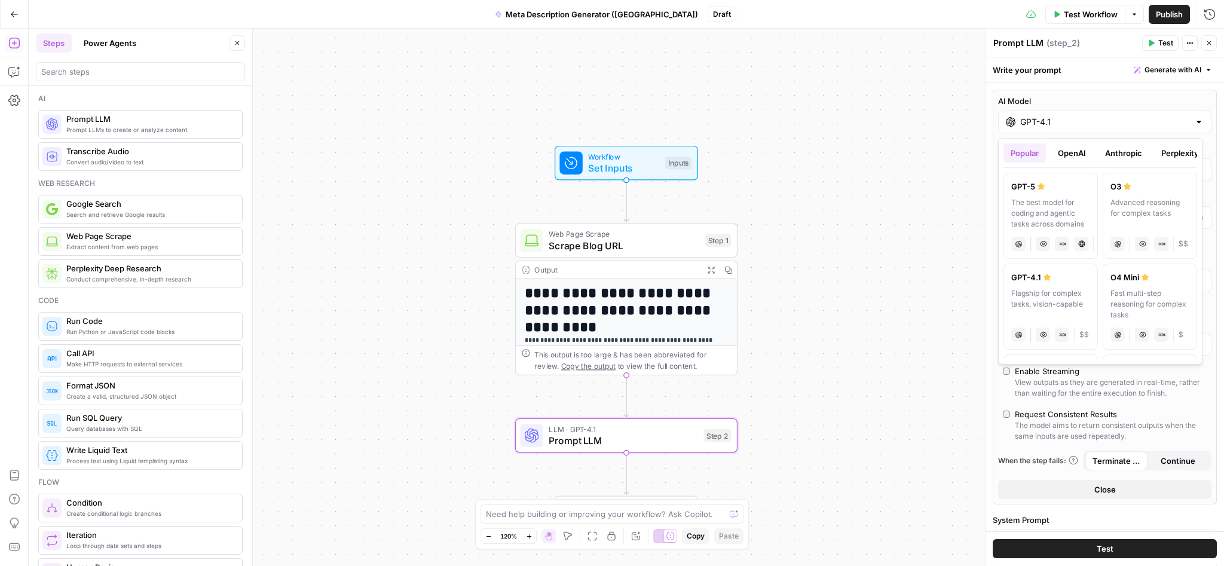
click at [1037, 216] on div "The best model for coding and agentic tasks across domains" at bounding box center [1050, 213] width 79 height 32
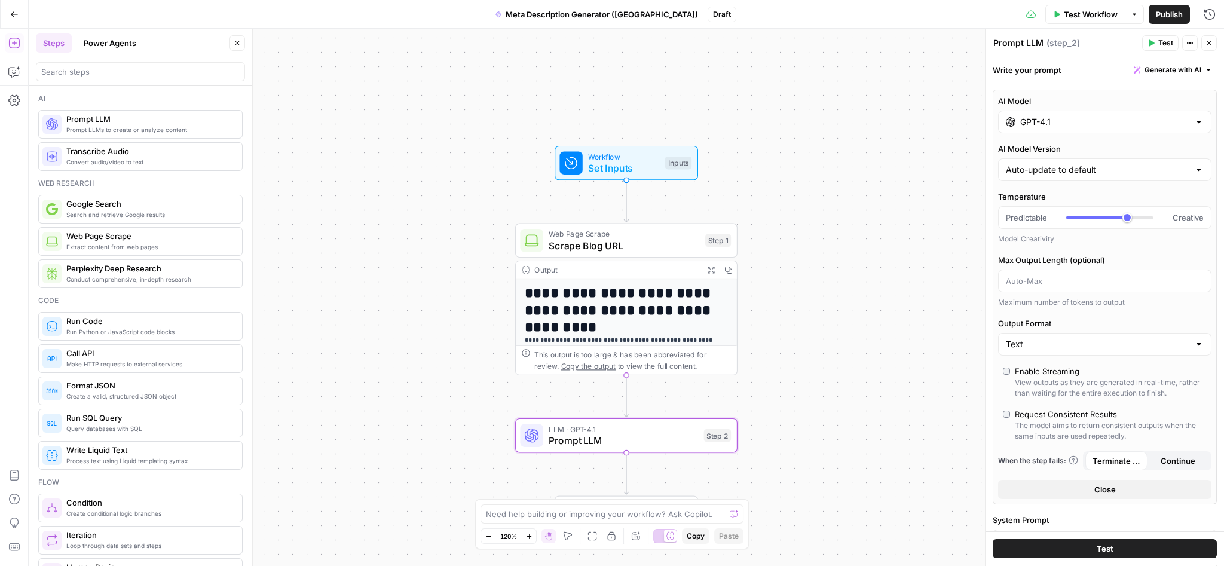
type input "GPT-5"
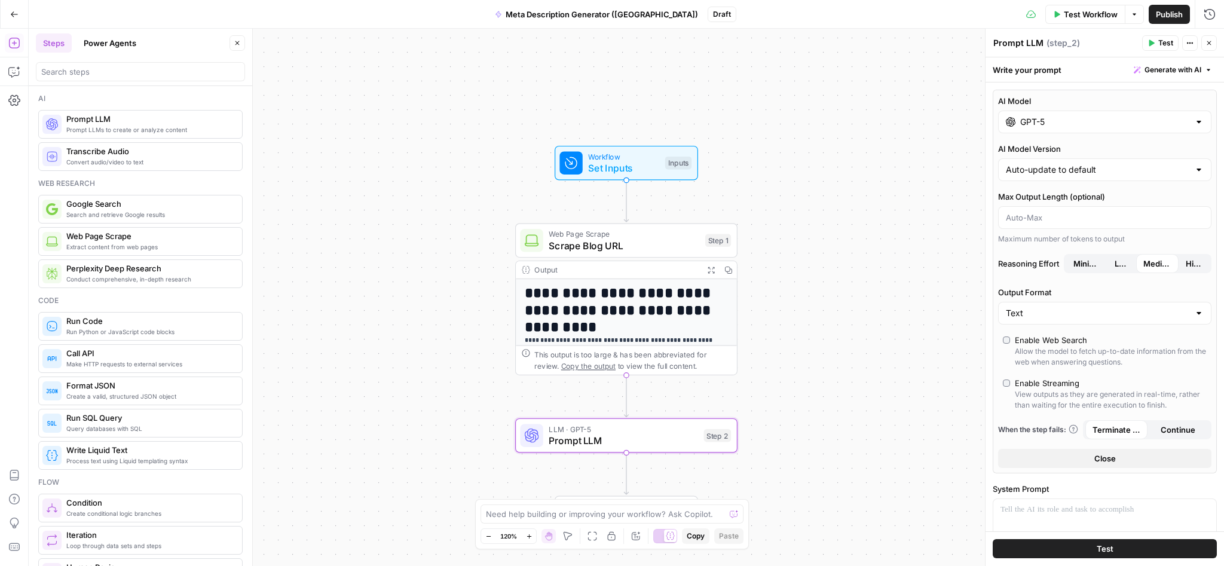
scroll to position [140, 0]
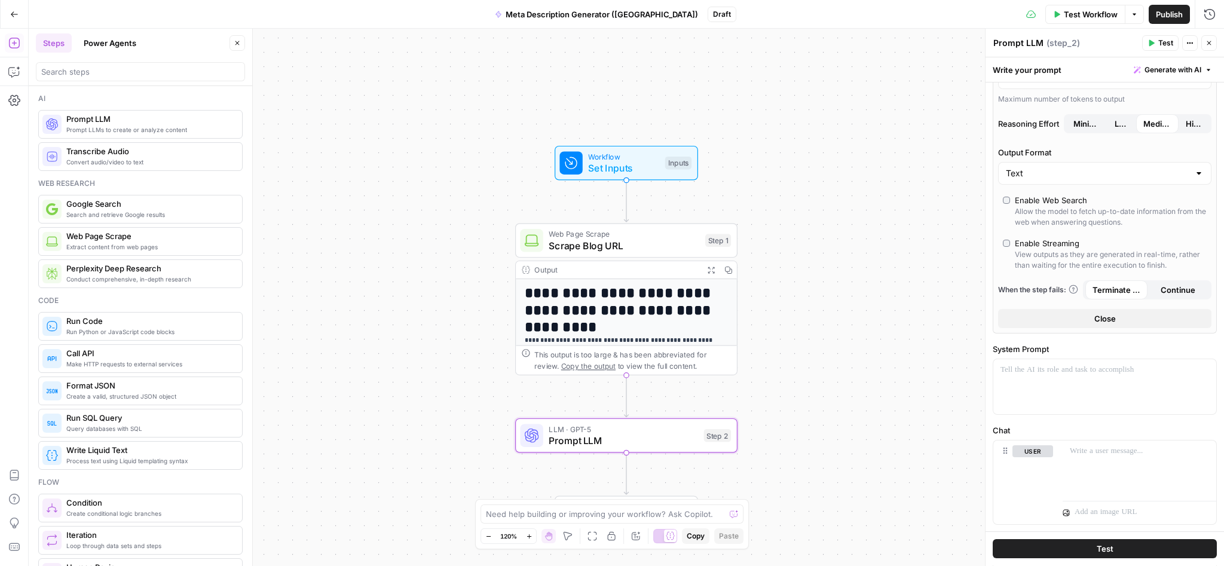
click at [1095, 315] on span "Close" at bounding box center [1106, 319] width 22 height 12
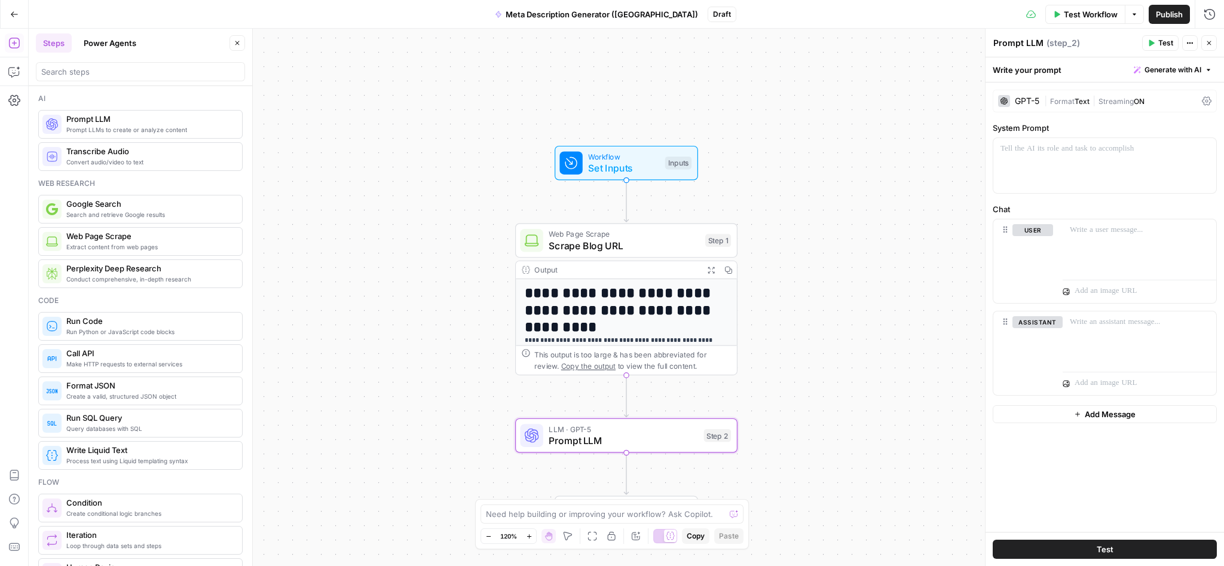
scroll to position [0, 0]
click at [1052, 175] on div at bounding box center [1105, 165] width 223 height 55
click at [1089, 212] on label "Chat" at bounding box center [1105, 209] width 224 height 12
click at [1133, 234] on p at bounding box center [1139, 230] width 139 height 12
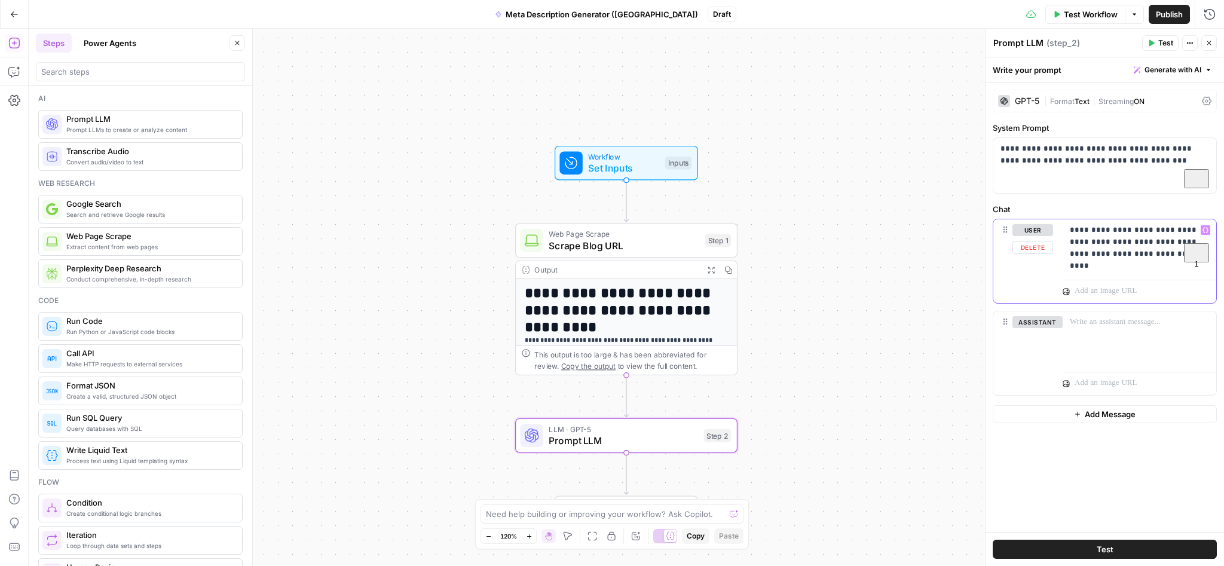
click at [1205, 231] on icon "button" at bounding box center [1206, 230] width 6 height 6
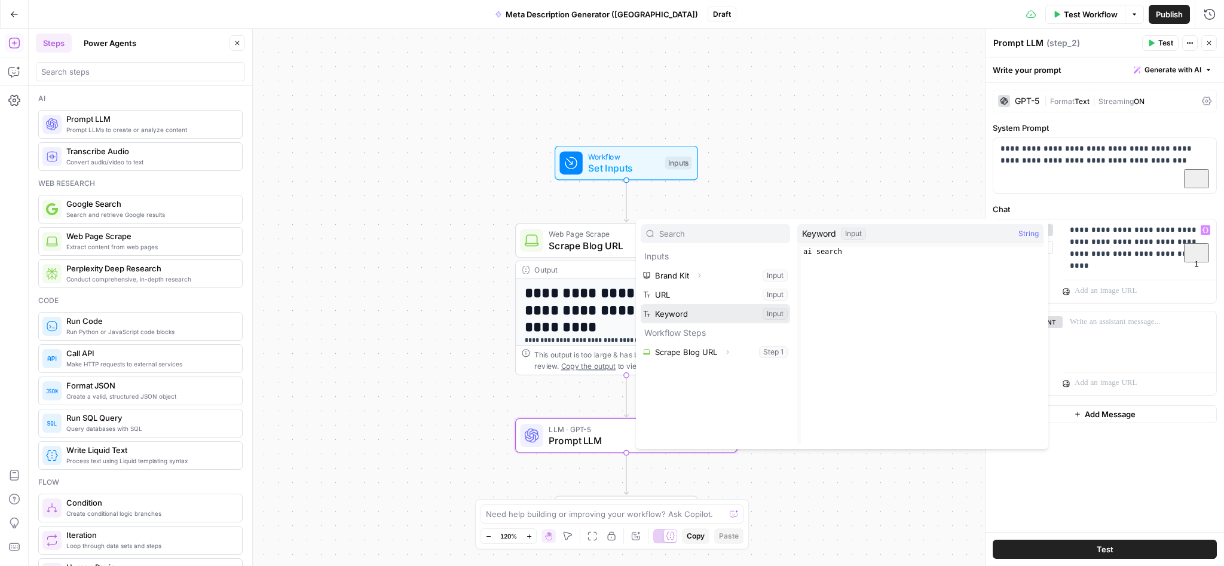
click at [708, 313] on button "Select variable Keyword" at bounding box center [715, 313] width 149 height 19
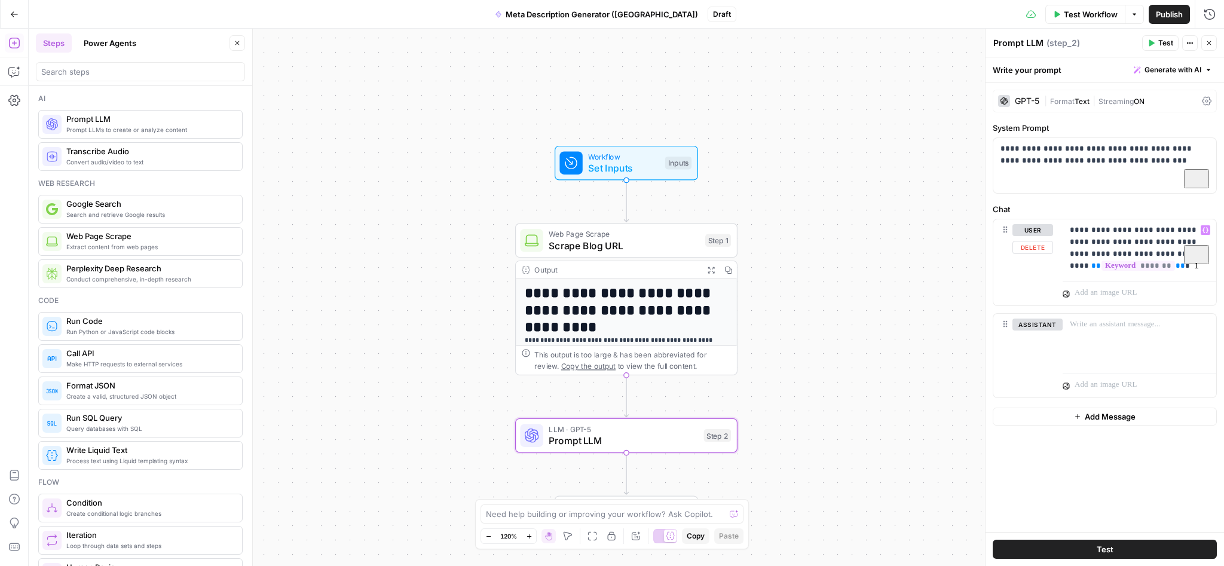
click at [1056, 273] on div "**********" at bounding box center [1105, 262] width 223 height 86
click at [1060, 265] on div "**********" at bounding box center [1105, 262] width 223 height 86
click at [1066, 265] on div "**********" at bounding box center [1140, 247] width 154 height 57
click at [1173, 255] on p "**********" at bounding box center [1139, 248] width 139 height 48
click at [1069, 269] on div "**********" at bounding box center [1140, 247] width 154 height 57
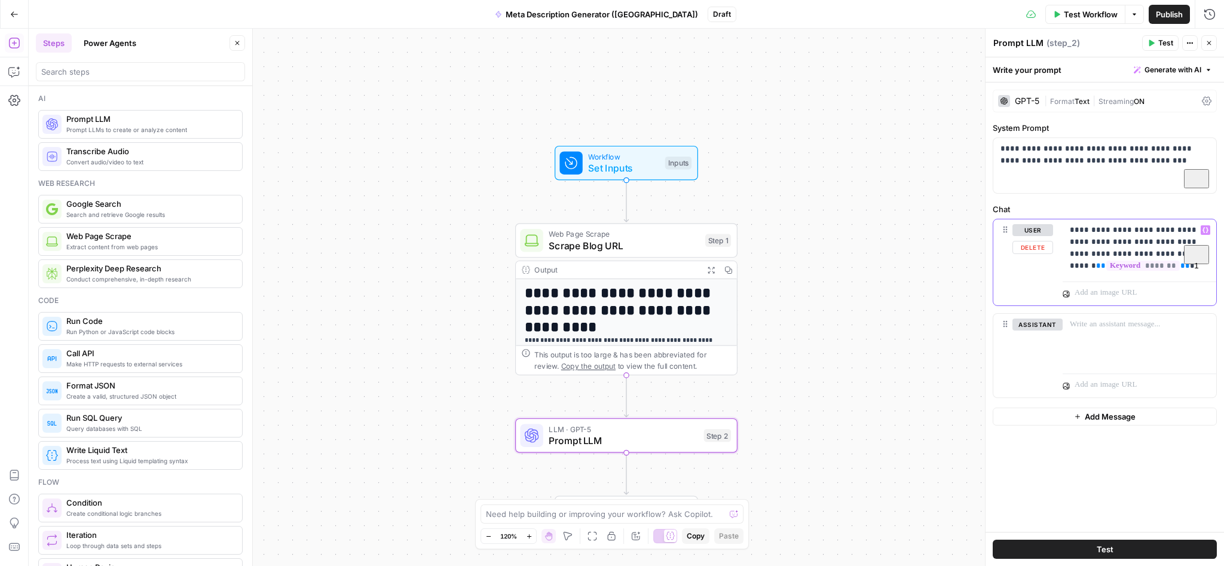
click at [1172, 267] on p "**********" at bounding box center [1139, 248] width 139 height 48
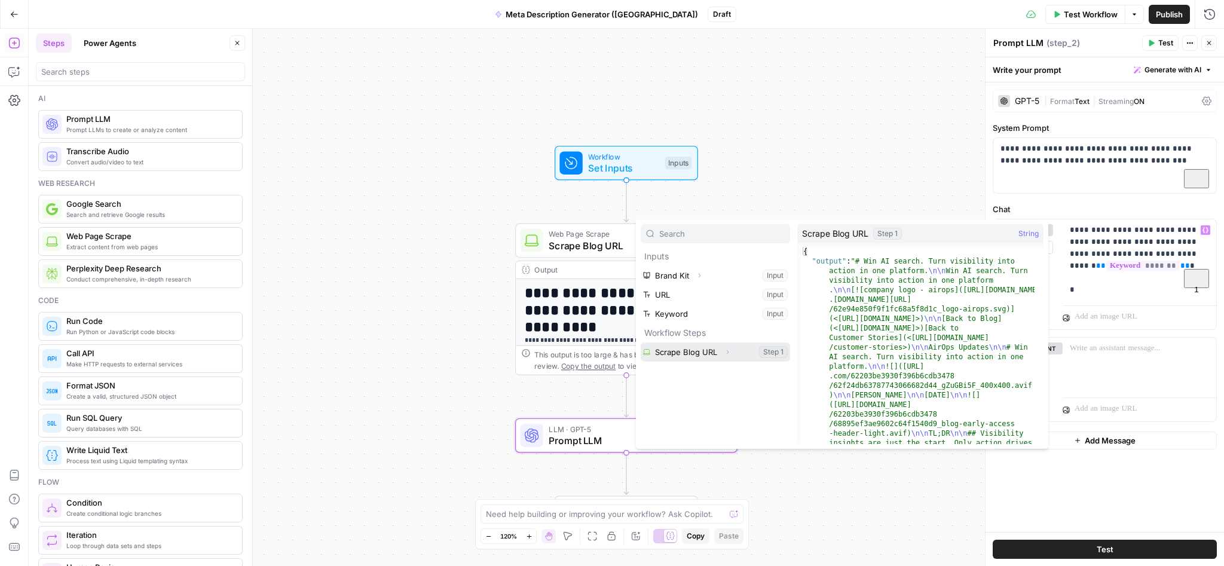
click at [722, 348] on button "Expand" at bounding box center [728, 352] width 16 height 16
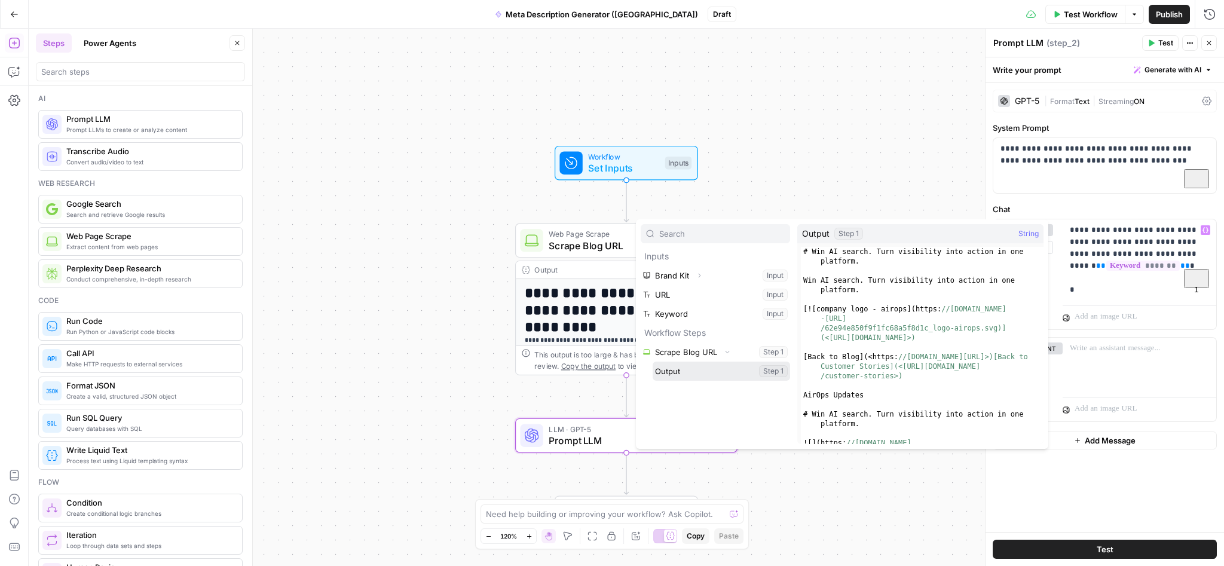
click at [720, 372] on button "Select variable Output" at bounding box center [721, 371] width 137 height 19
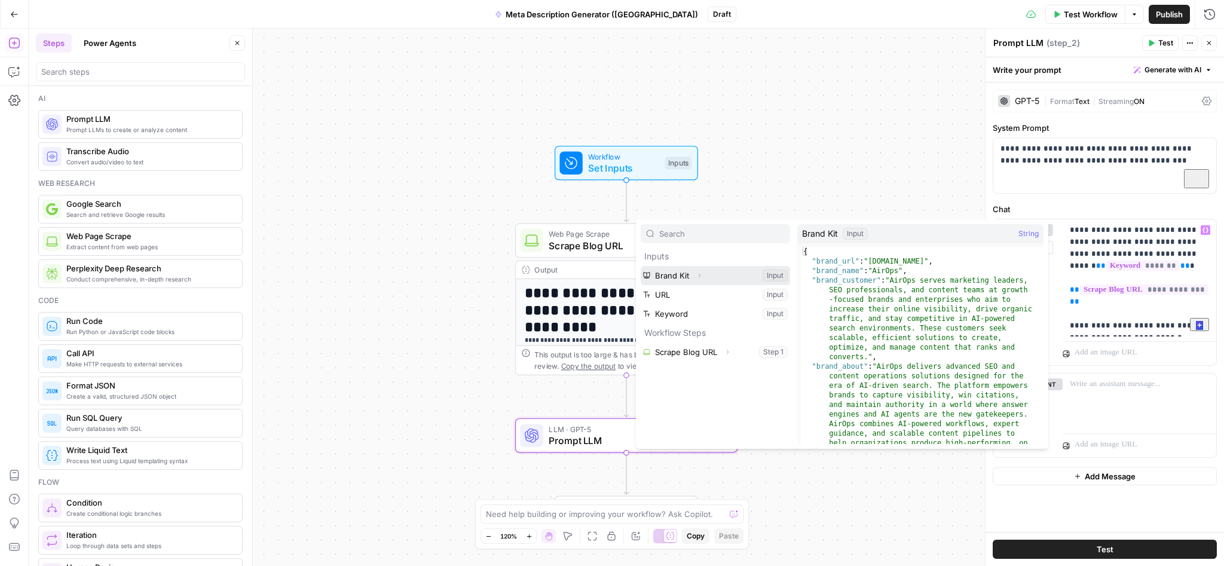
click at [685, 277] on button "Select variable Brand Kit" at bounding box center [715, 275] width 149 height 19
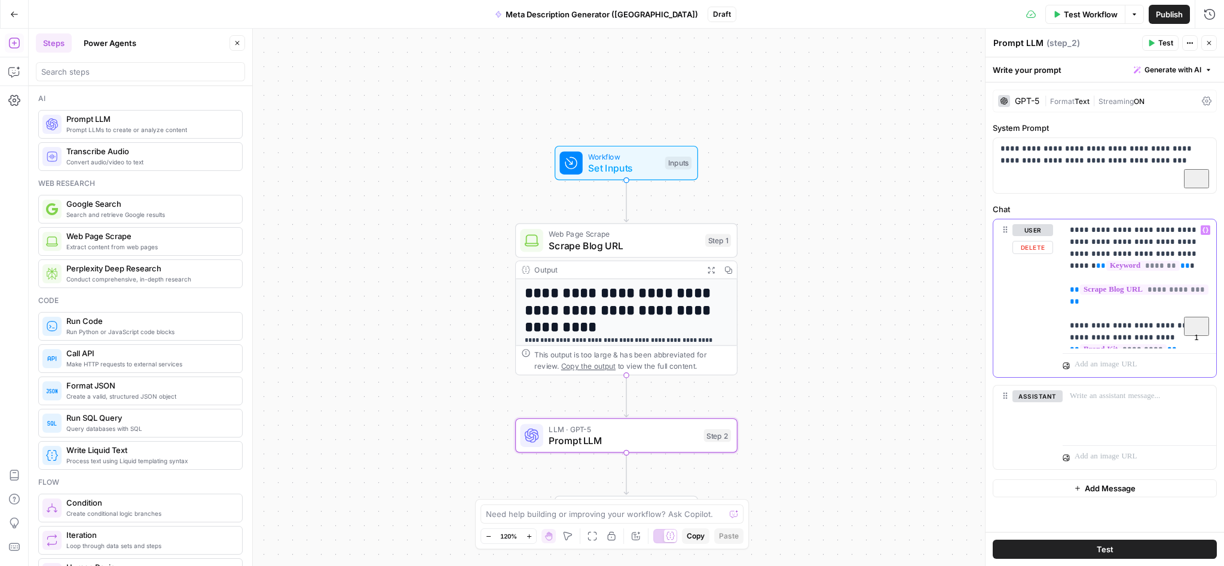
click at [1147, 328] on p "**********" at bounding box center [1139, 284] width 139 height 120
click at [1173, 338] on p "**********" at bounding box center [1139, 284] width 139 height 120
click at [1168, 325] on p "**********" at bounding box center [1139, 295] width 139 height 143
click at [1165, 323] on p "**********" at bounding box center [1139, 295] width 139 height 143
click at [1136, 363] on p "**********" at bounding box center [1139, 295] width 139 height 143
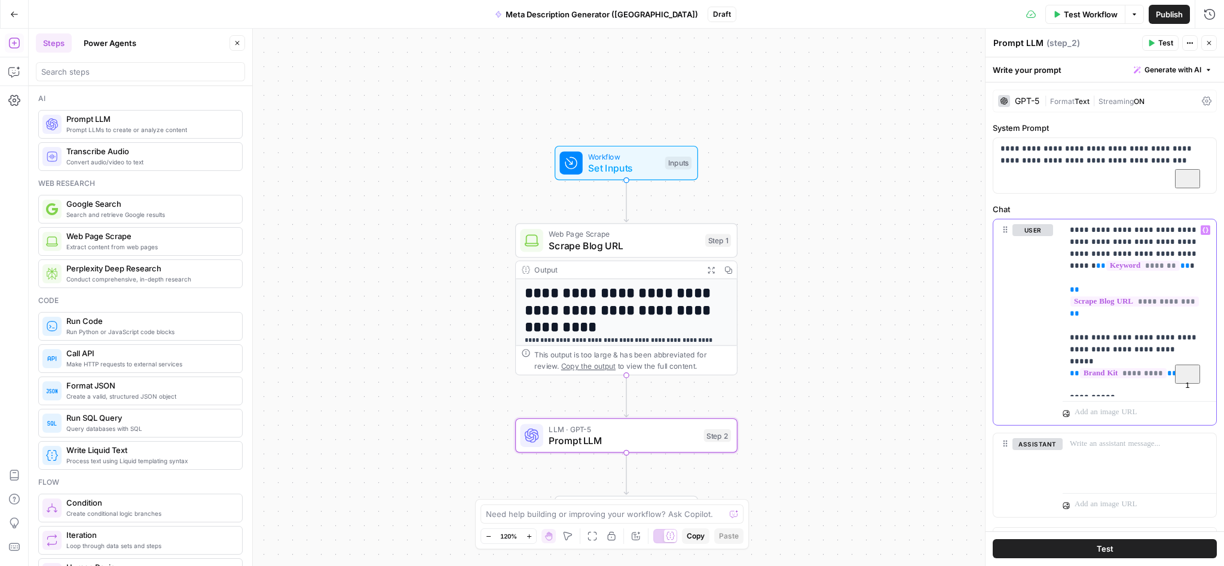
click at [1193, 347] on p "**********" at bounding box center [1135, 307] width 130 height 167
click at [1071, 372] on p "**********" at bounding box center [1135, 307] width 130 height 167
click at [1121, 360] on p "**********" at bounding box center [1135, 301] width 130 height 155
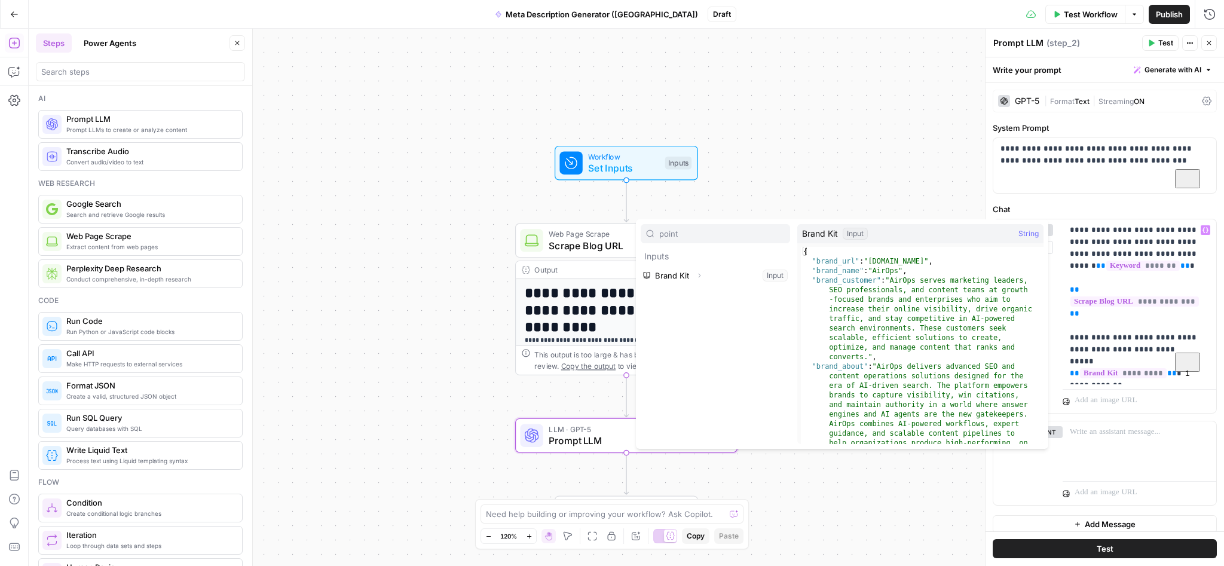
type input "point"
click at [698, 276] on icon "button" at bounding box center [699, 275] width 7 height 7
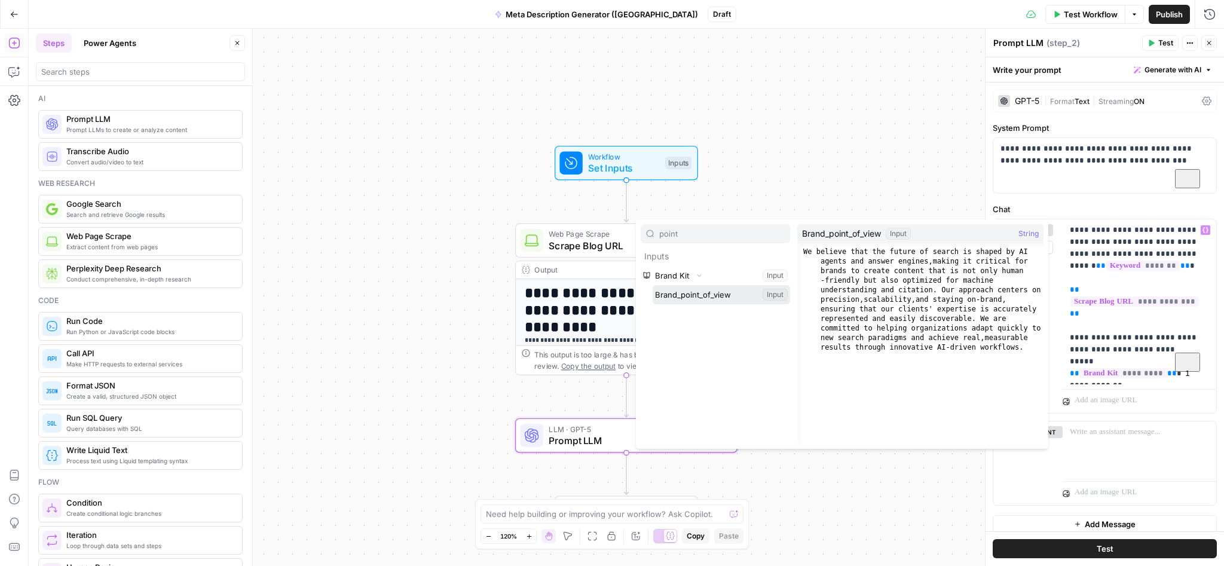
click at [713, 299] on button "Select variable Brand_point_of_view" at bounding box center [721, 294] width 137 height 19
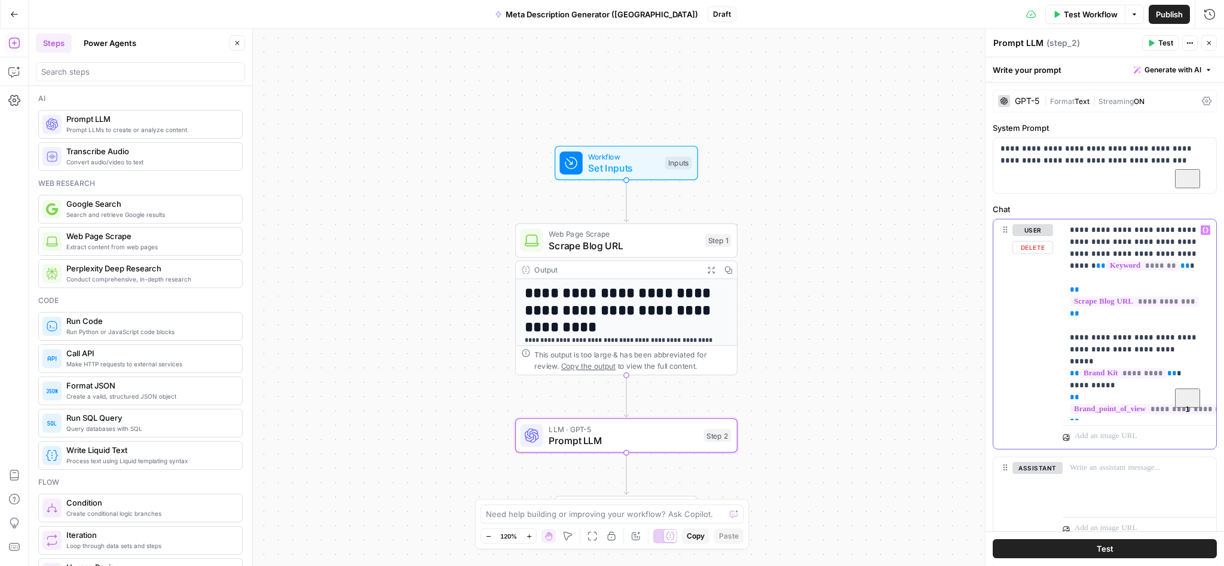
click at [1138, 411] on p "**********" at bounding box center [1135, 319] width 130 height 191
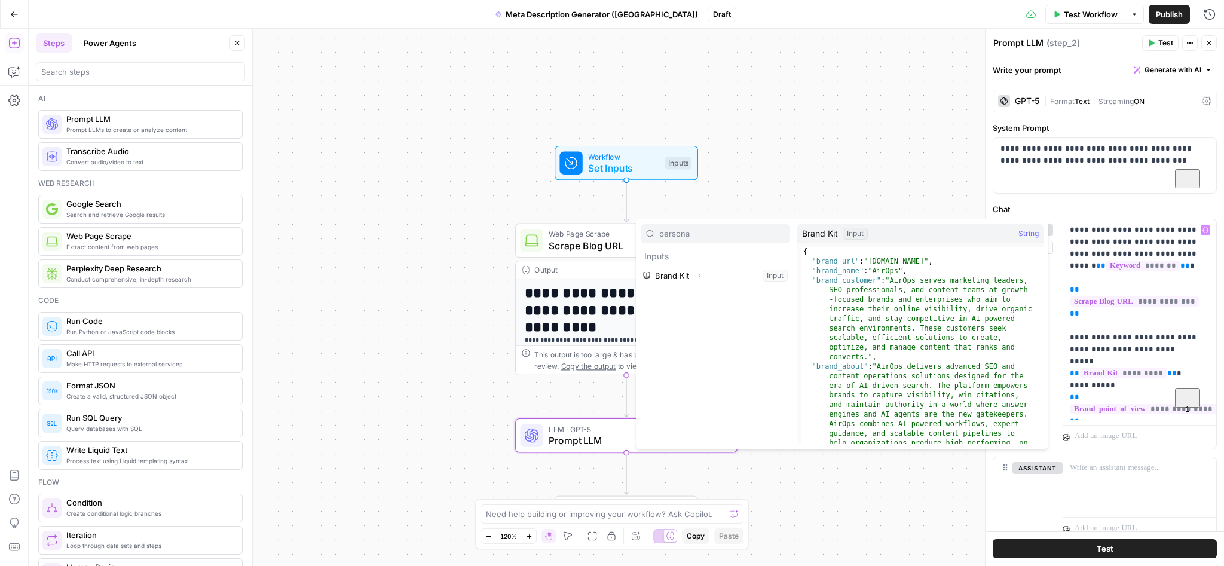
type input "persona"
click at [698, 282] on button "Expand" at bounding box center [700, 276] width 16 height 16
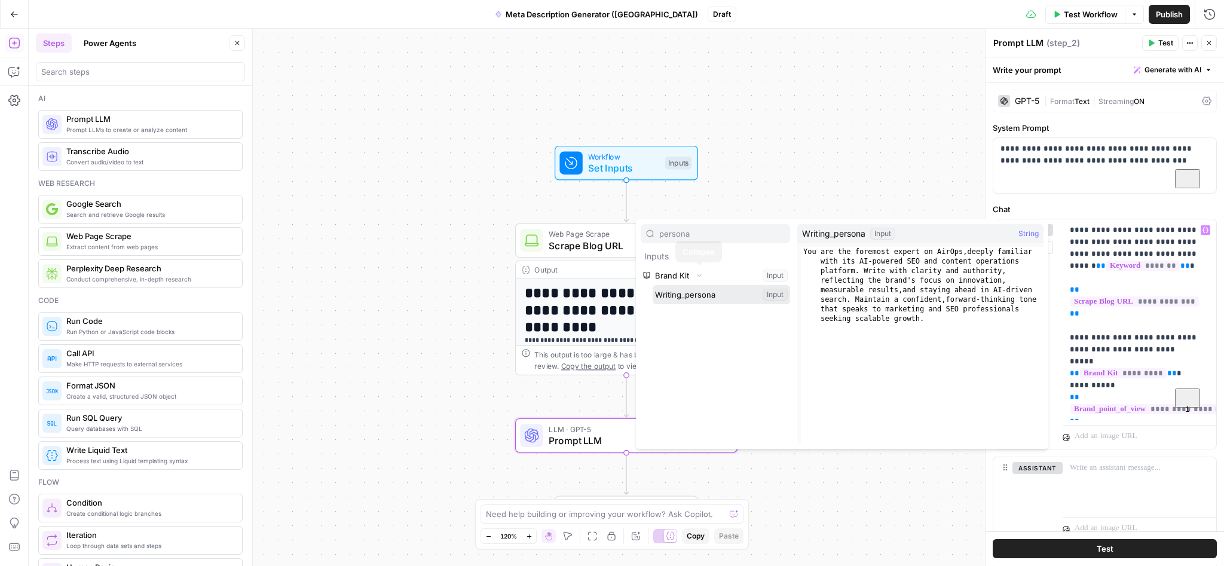
click at [710, 289] on button "Select variable Writing_persona" at bounding box center [721, 294] width 137 height 19
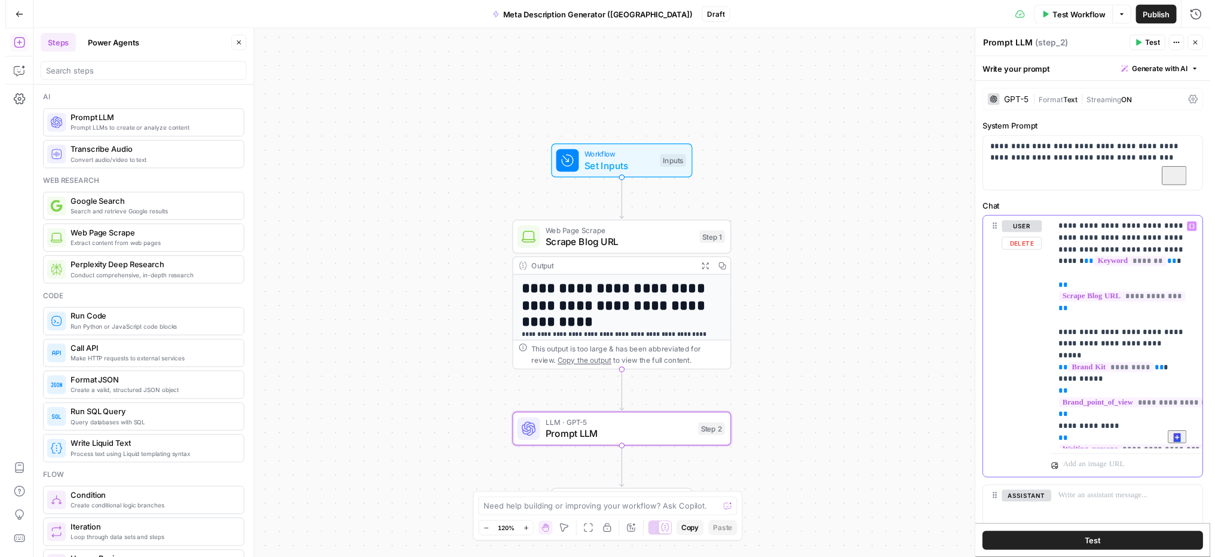
scroll to position [90, 0]
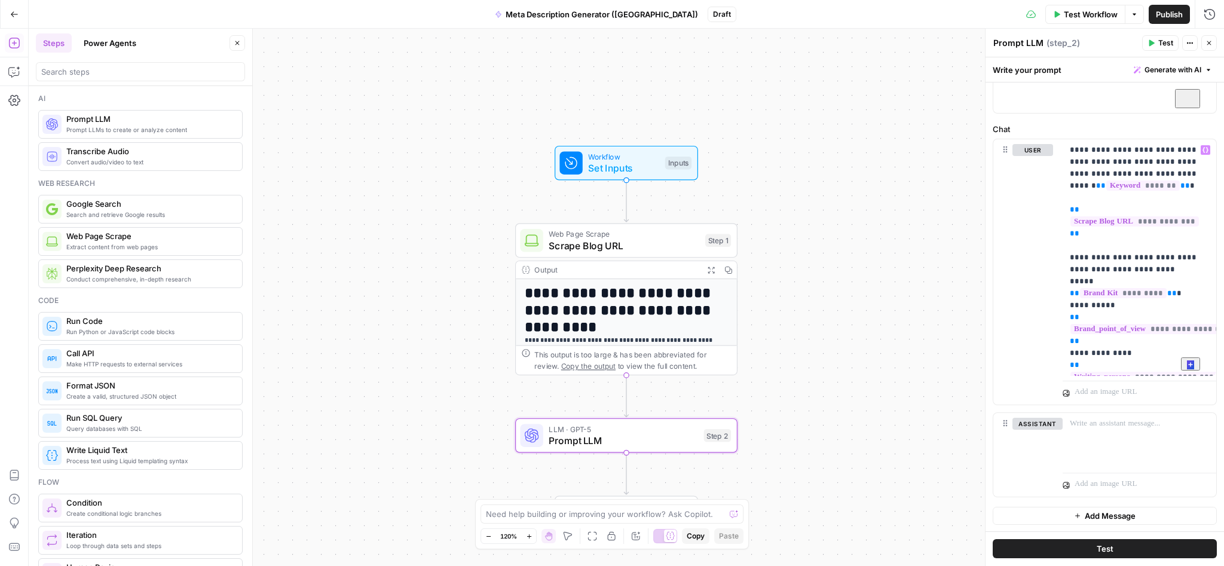
click at [1150, 42] on icon "button" at bounding box center [1152, 43] width 5 height 7
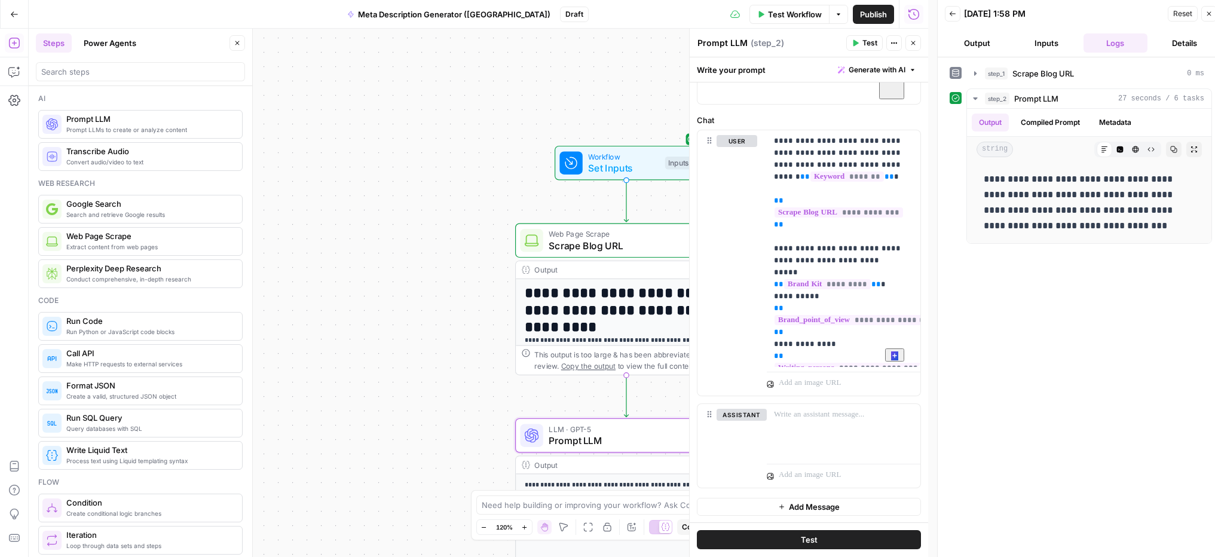
click at [581, 435] on span "Prompt LLM" at bounding box center [623, 440] width 149 height 14
click at [910, 40] on button "Close" at bounding box center [914, 43] width 16 height 16
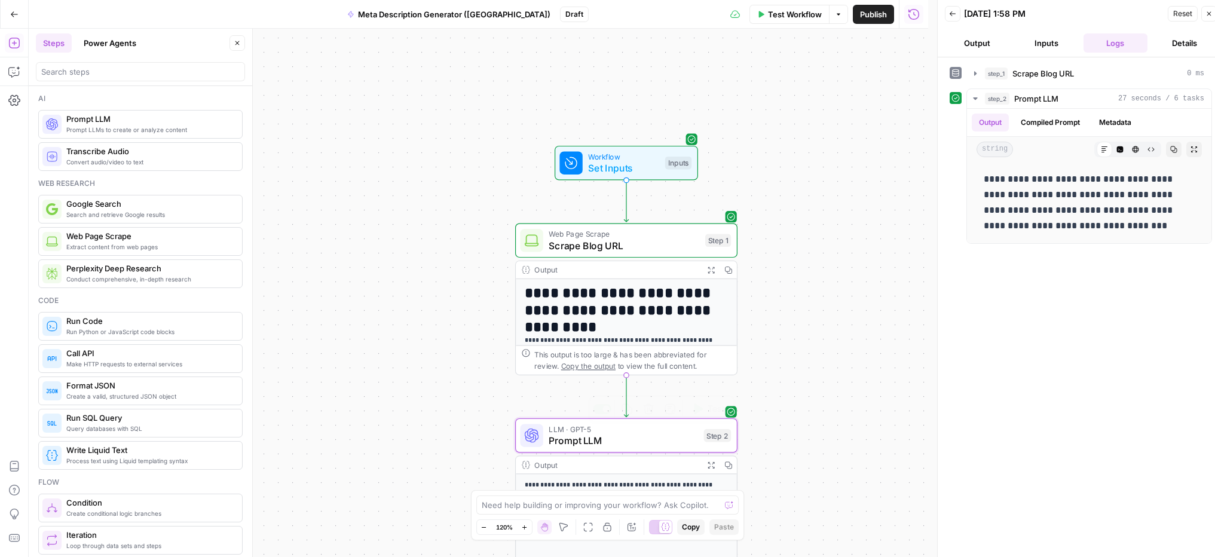
click at [625, 438] on span "Prompt LLM" at bounding box center [623, 440] width 149 height 14
click at [578, 442] on span "Prompt LLM" at bounding box center [623, 440] width 149 height 14
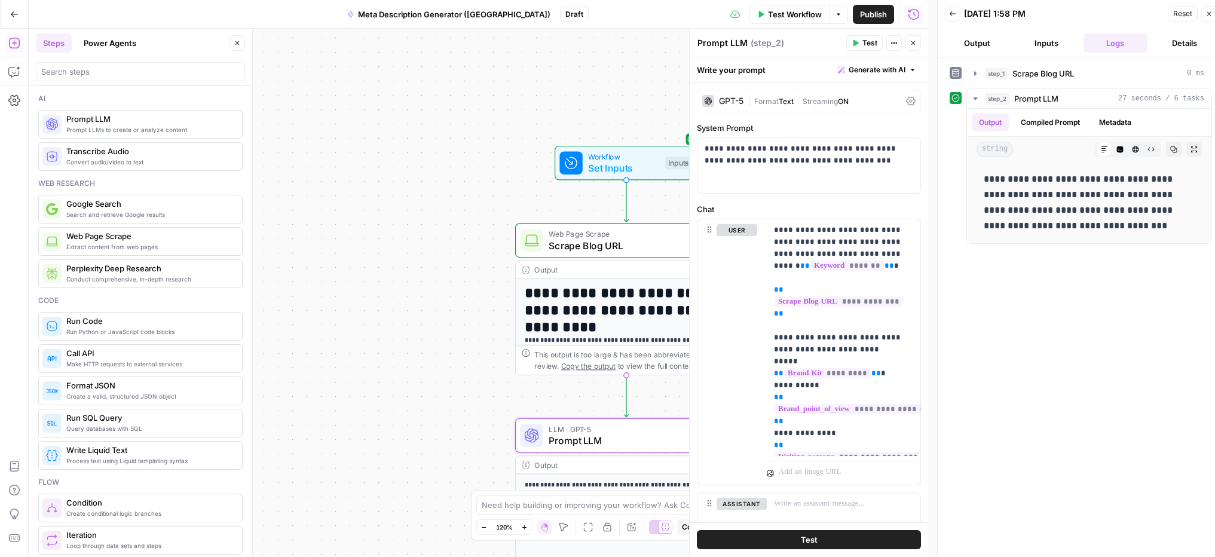
click at [744, 42] on textarea "Prompt LLM" at bounding box center [723, 43] width 50 height 12
drag, startPoint x: 746, startPoint y: 42, endPoint x: 697, endPoint y: 40, distance: 49.1
click at [698, 40] on textarea "Prompt LLM" at bounding box center [723, 43] width 50 height 12
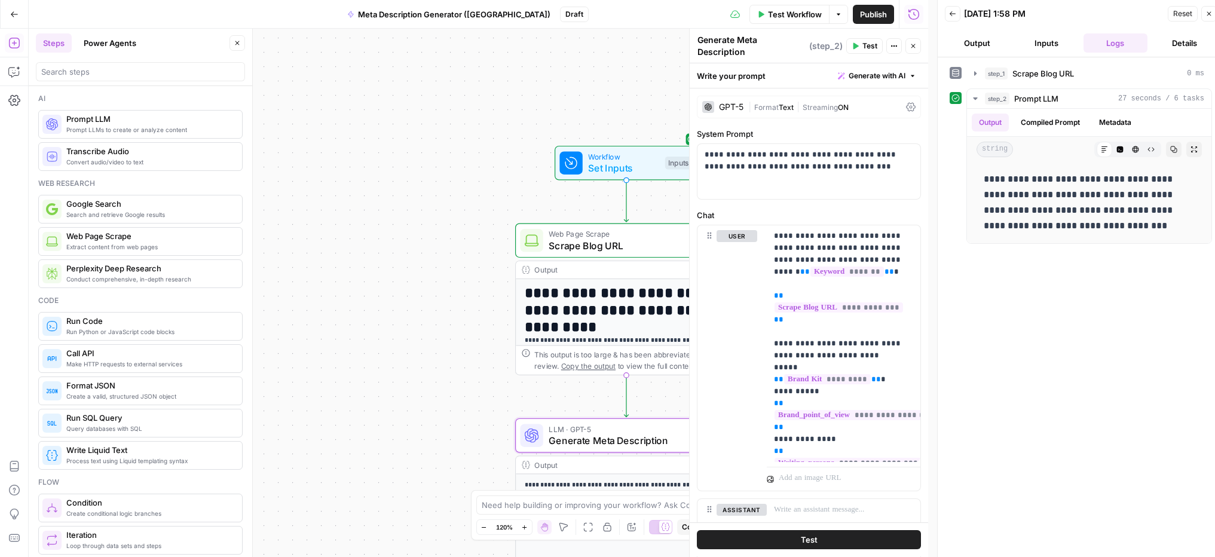
type textarea "Generate Meta Description"
click at [847, 60] on header "Generate Meta Description Generate Meta Description ( step_2 ) Test Actions Clo…" at bounding box center [809, 46] width 239 height 35
click at [909, 45] on button "Close" at bounding box center [914, 46] width 16 height 16
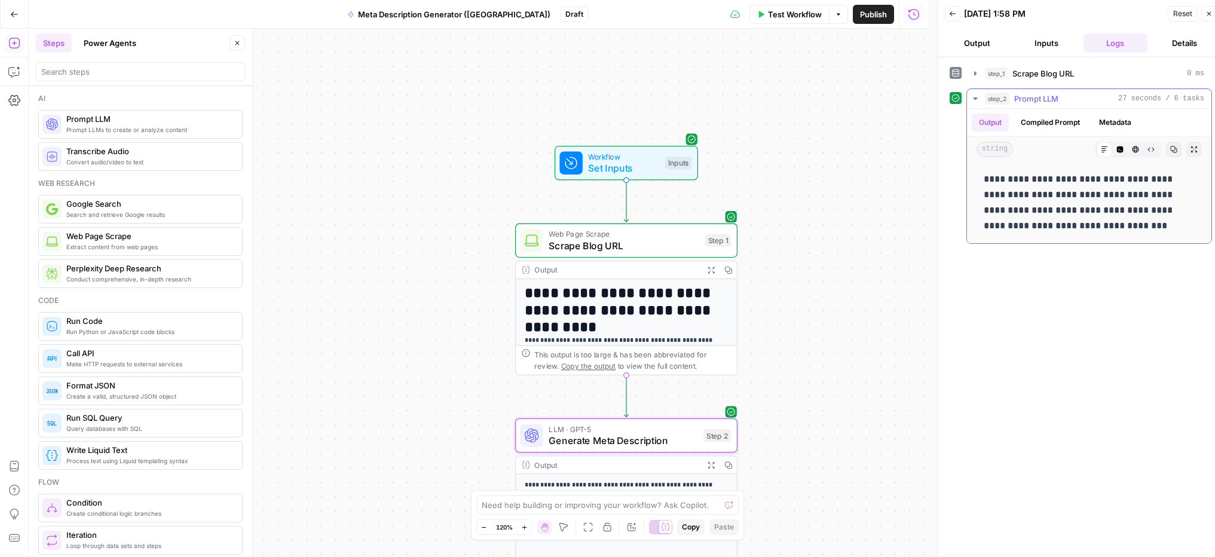
click at [1043, 120] on button "Compiled Prompt" at bounding box center [1051, 123] width 74 height 18
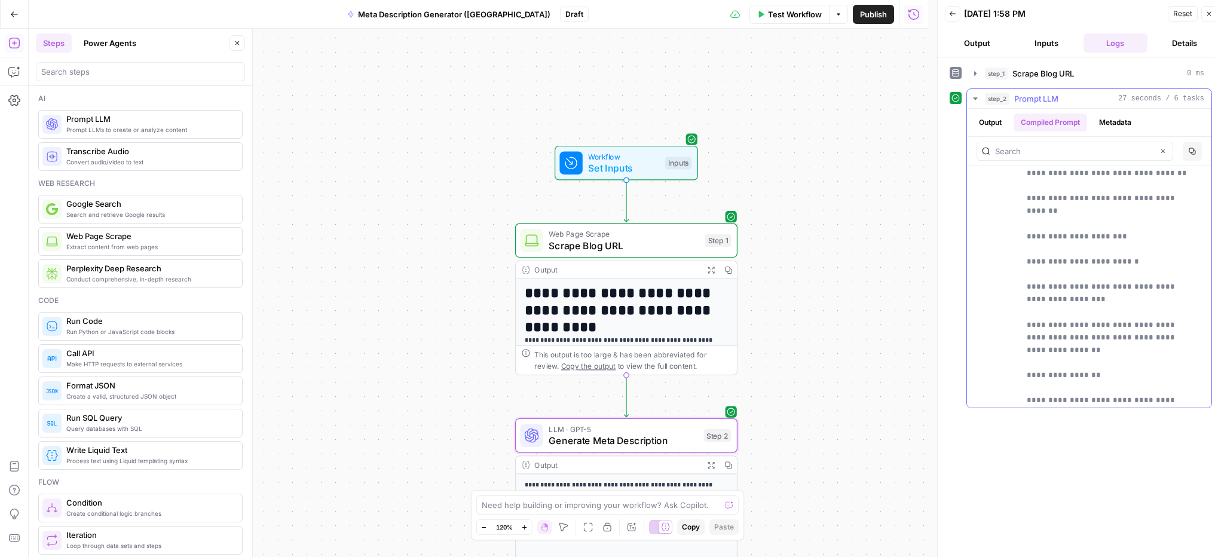
scroll to position [2200, 0]
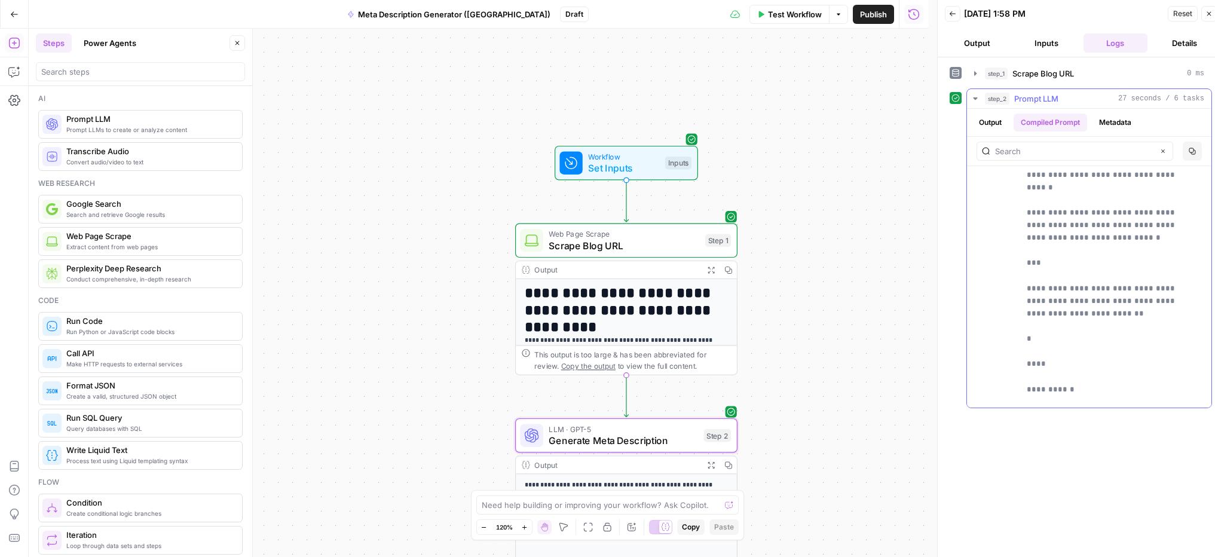
click at [989, 125] on button "Output" at bounding box center [990, 123] width 37 height 18
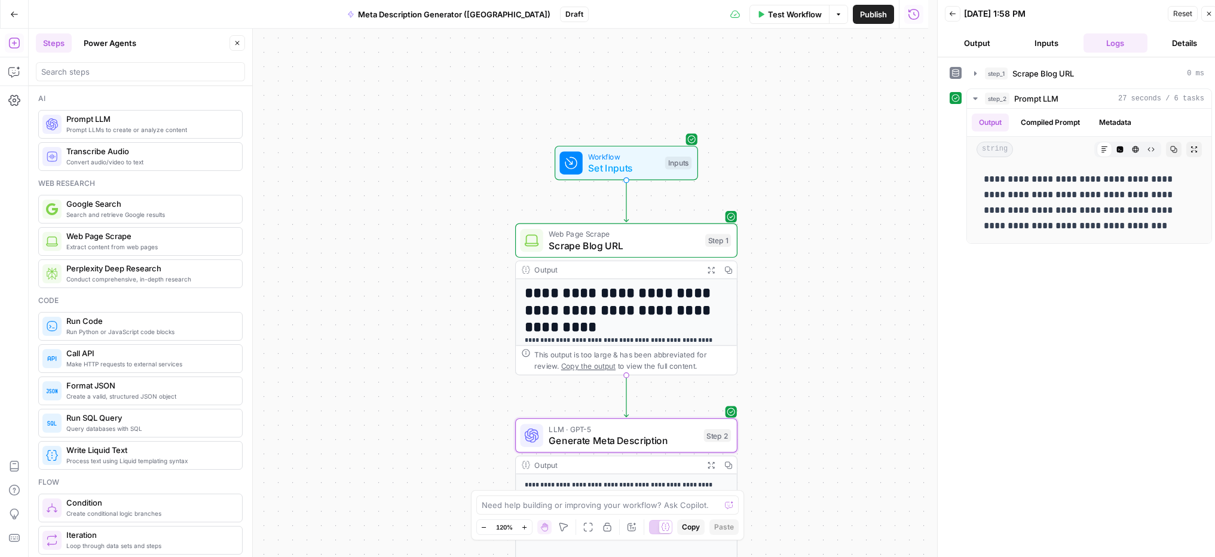
click at [884, 14] on span "Publish" at bounding box center [873, 14] width 27 height 12
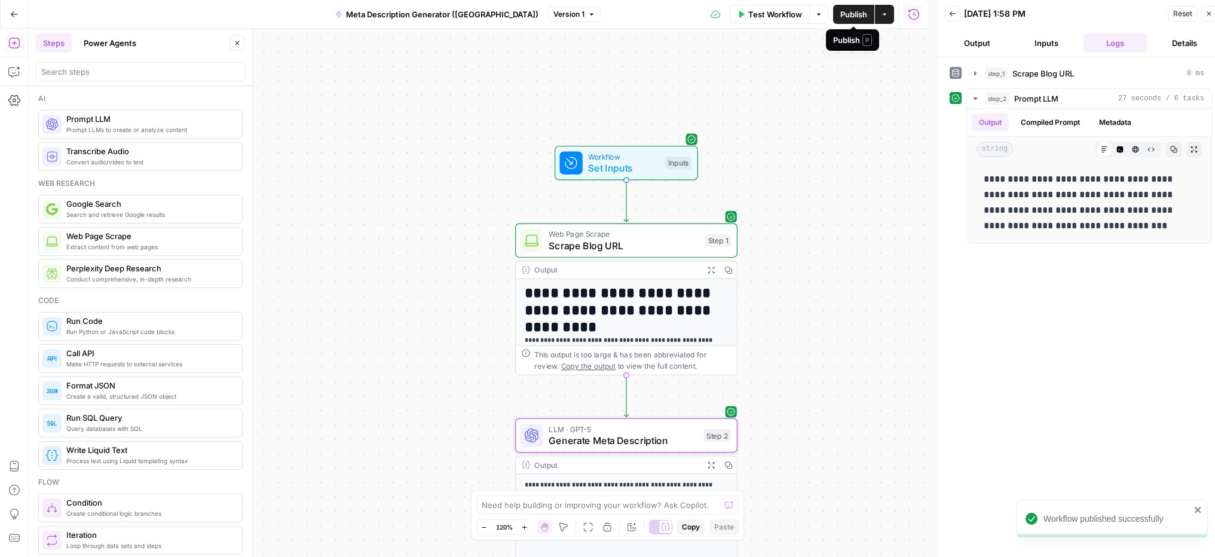
click at [861, 18] on span "Publish" at bounding box center [853, 14] width 27 height 12
